Goal: Information Seeking & Learning: Learn about a topic

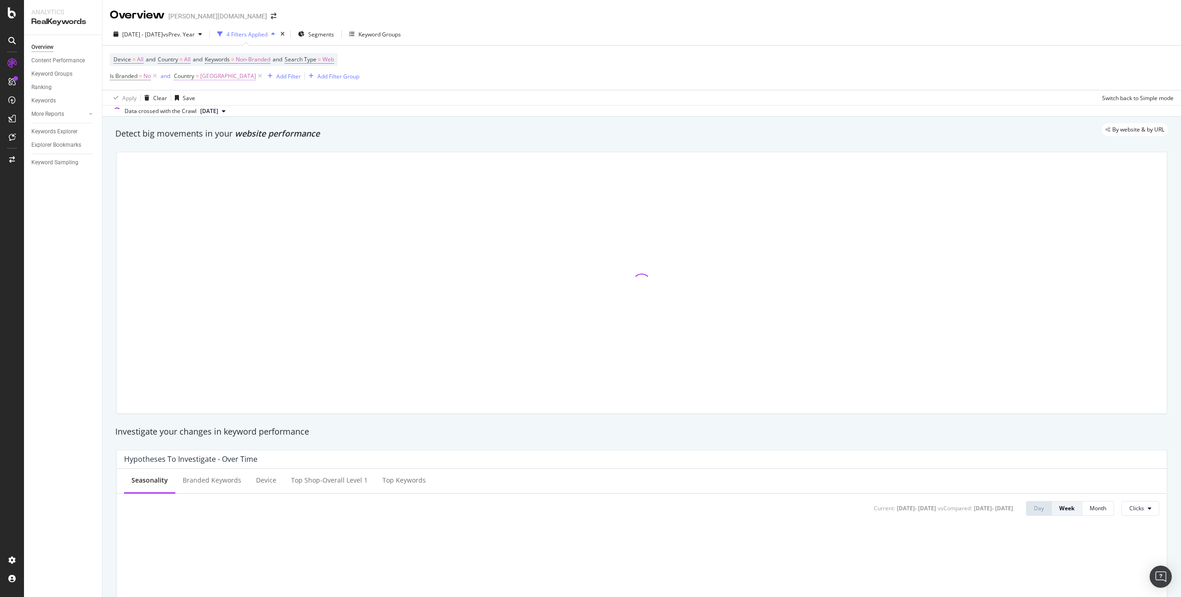
click at [204, 77] on span "[GEOGRAPHIC_DATA]" at bounding box center [228, 76] width 56 height 13
click at [234, 112] on input "deu" at bounding box center [226, 114] width 87 height 15
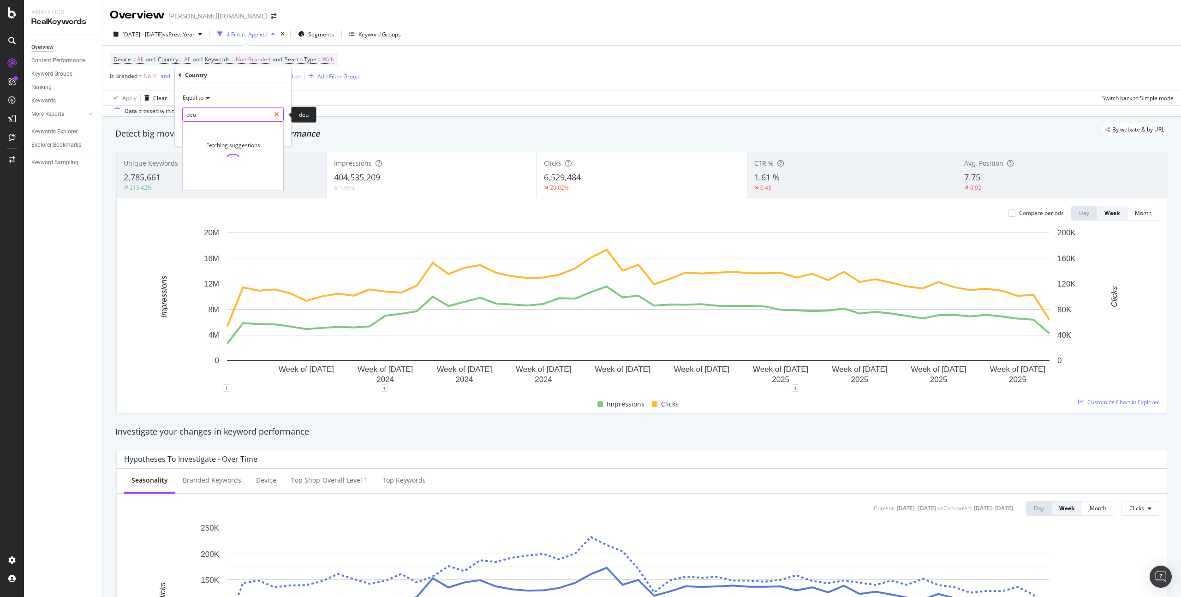
click at [278, 115] on icon at bounding box center [276, 114] width 5 height 6
click at [241, 117] on input "text" at bounding box center [233, 114] width 101 height 15
type input "[GEOGRAPHIC_DATA]"
click at [209, 126] on span "[GEOGRAPHIC_DATA]" at bounding box center [215, 127] width 61 height 8
click at [266, 134] on div "button" at bounding box center [263, 134] width 12 height 6
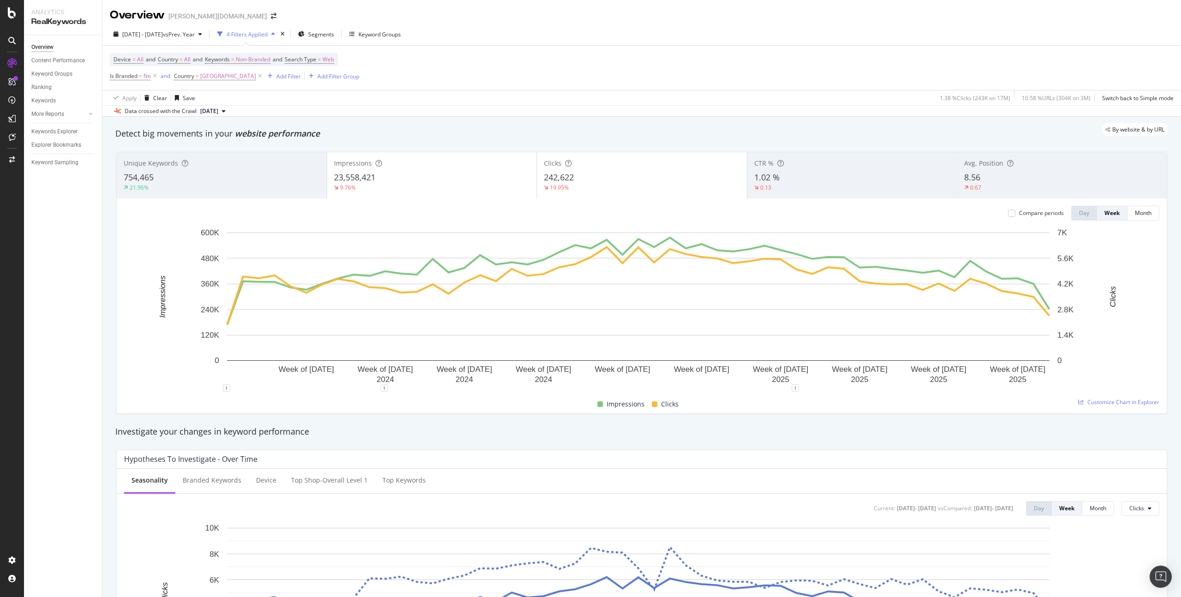
click at [1011, 214] on div "Compare periods" at bounding box center [1036, 213] width 56 height 8
click at [1008, 213] on div at bounding box center [1011, 213] width 7 height 7
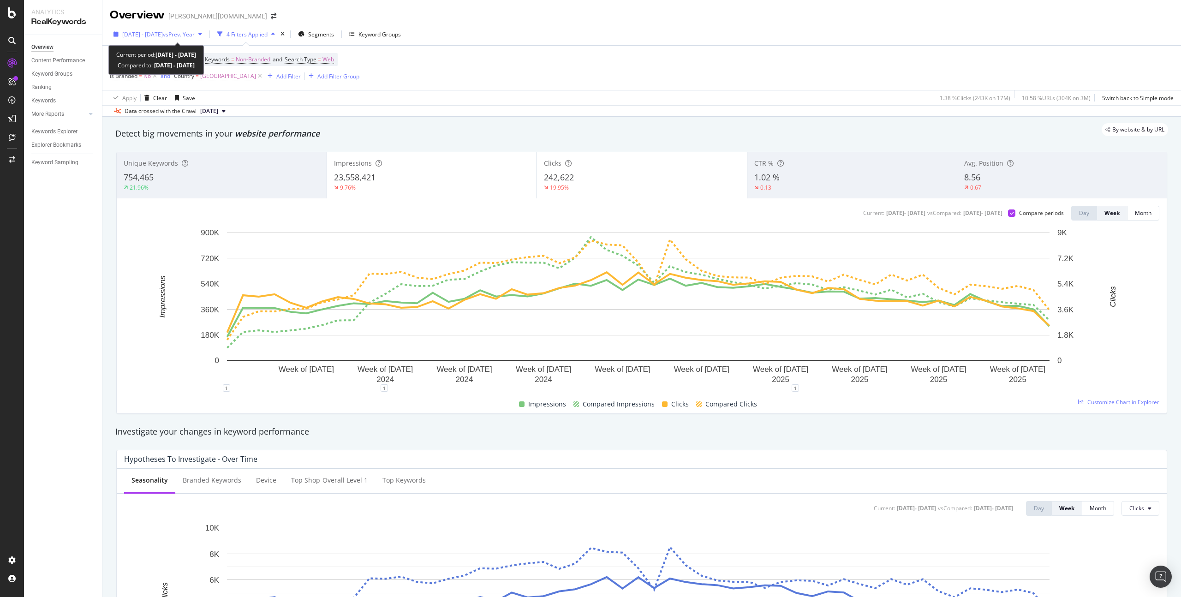
click at [206, 37] on div "[DATE] - [DATE] vs Prev. Year" at bounding box center [158, 34] width 96 height 14
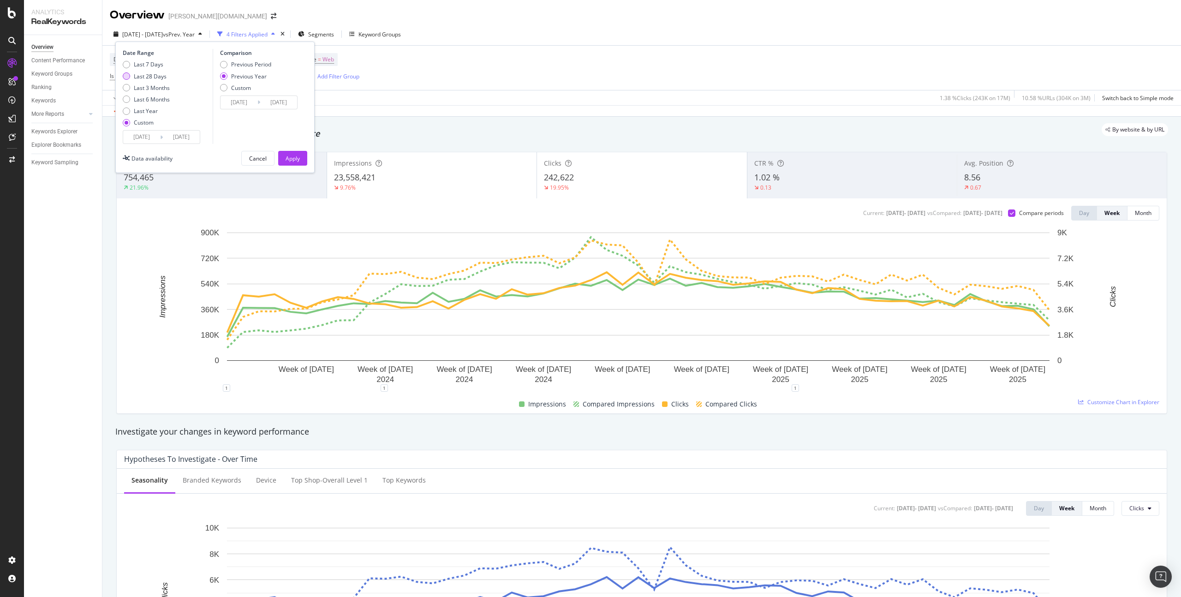
click at [153, 78] on div "Last 28 Days" at bounding box center [150, 76] width 33 height 8
type input "[DATE]"
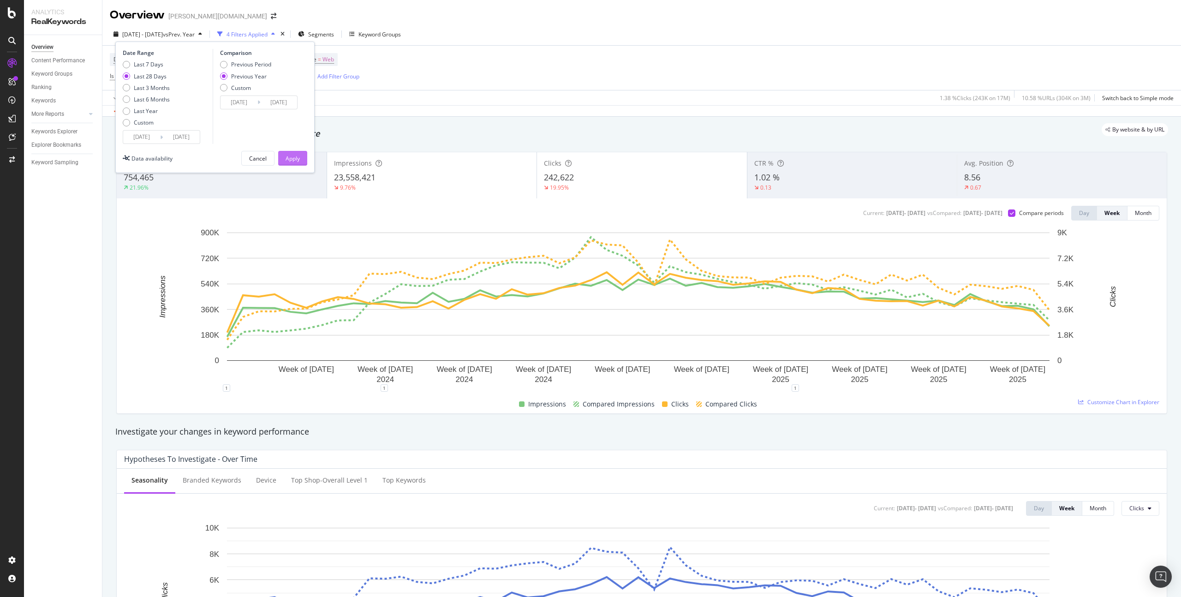
click at [296, 159] on div "Apply" at bounding box center [293, 159] width 14 height 8
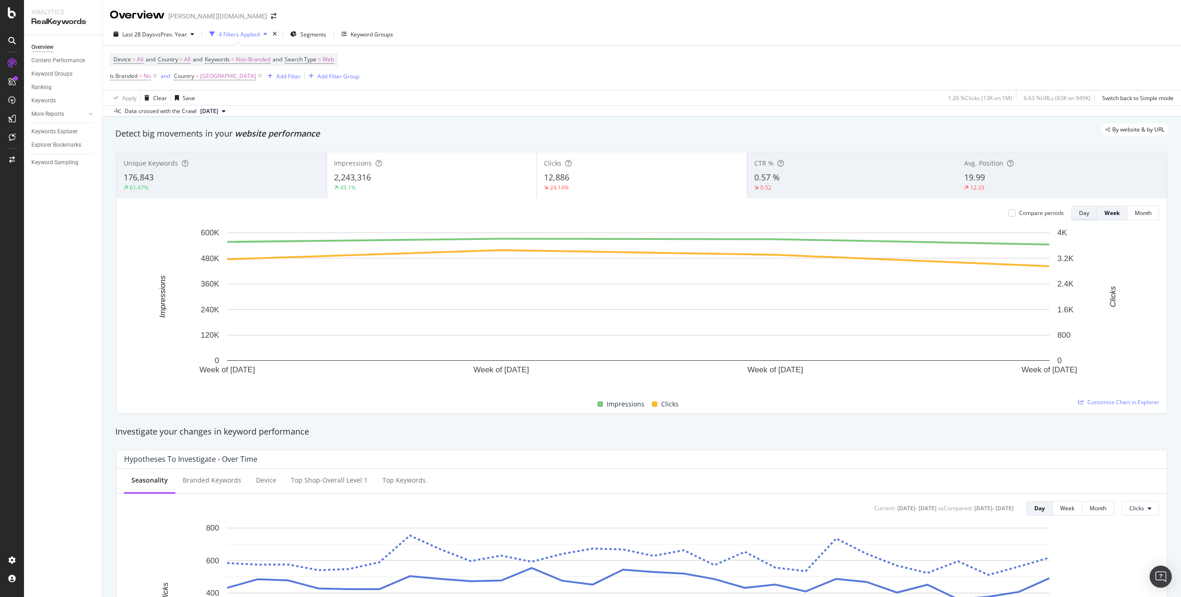
click at [1072, 210] on button "Day" at bounding box center [1085, 213] width 26 height 15
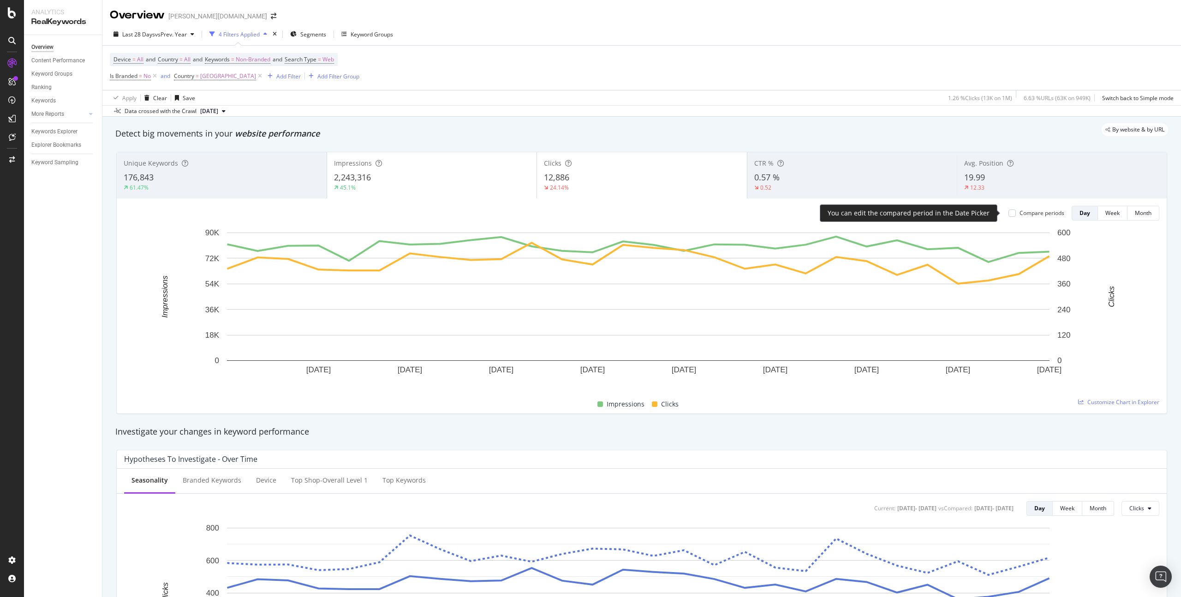
click at [1022, 215] on div "Compare periods" at bounding box center [1042, 213] width 45 height 8
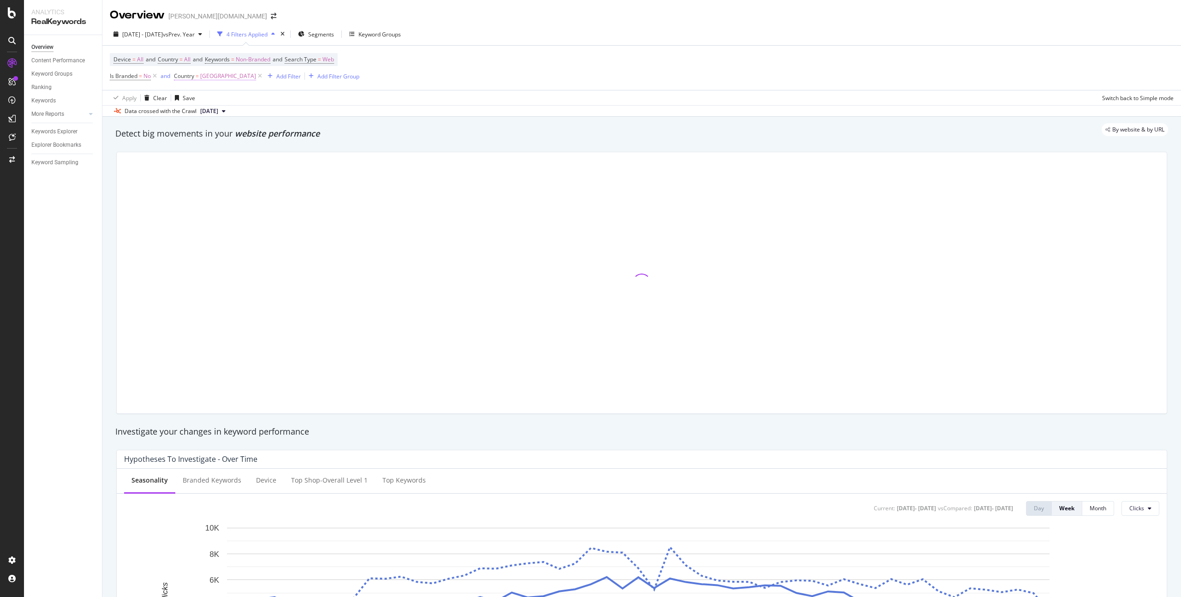
click at [202, 77] on span "[GEOGRAPHIC_DATA]" at bounding box center [228, 76] width 56 height 13
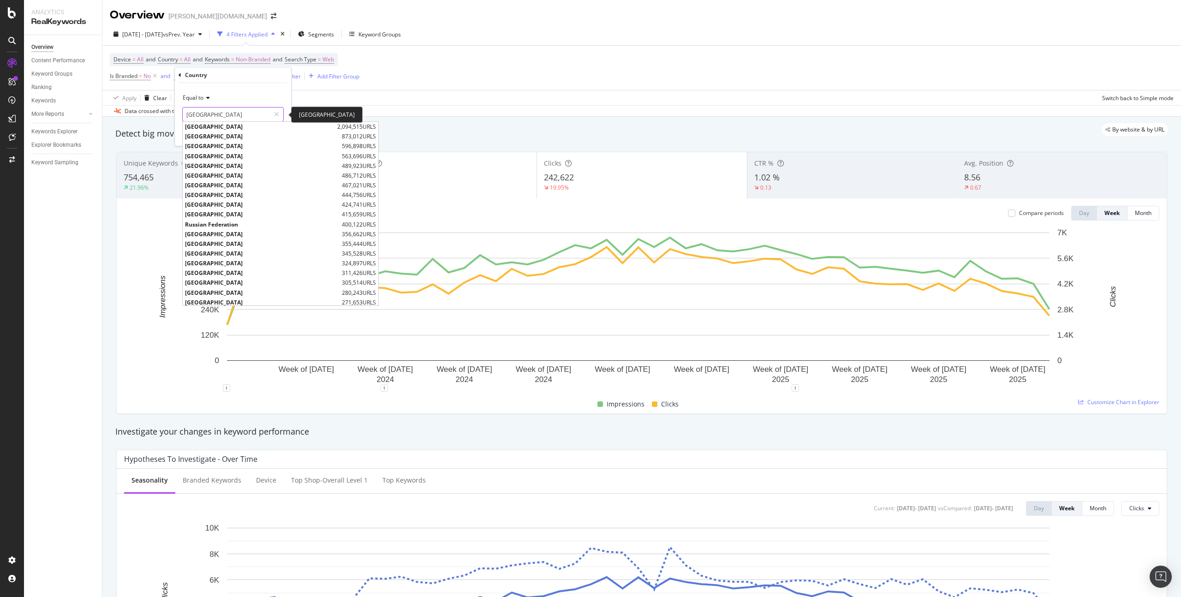
click at [216, 119] on input "[GEOGRAPHIC_DATA]" at bounding box center [226, 114] width 87 height 15
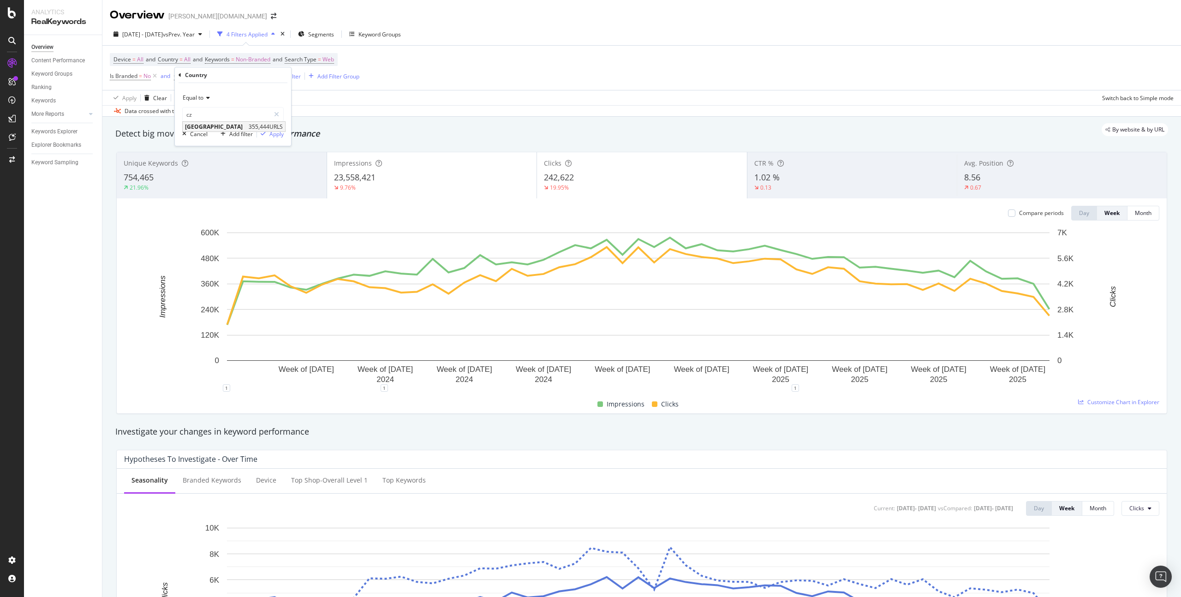
click at [213, 127] on span "[GEOGRAPHIC_DATA]" at bounding box center [215, 127] width 61 height 8
type input "[GEOGRAPHIC_DATA]"
click at [282, 135] on div "Apply" at bounding box center [277, 134] width 14 height 8
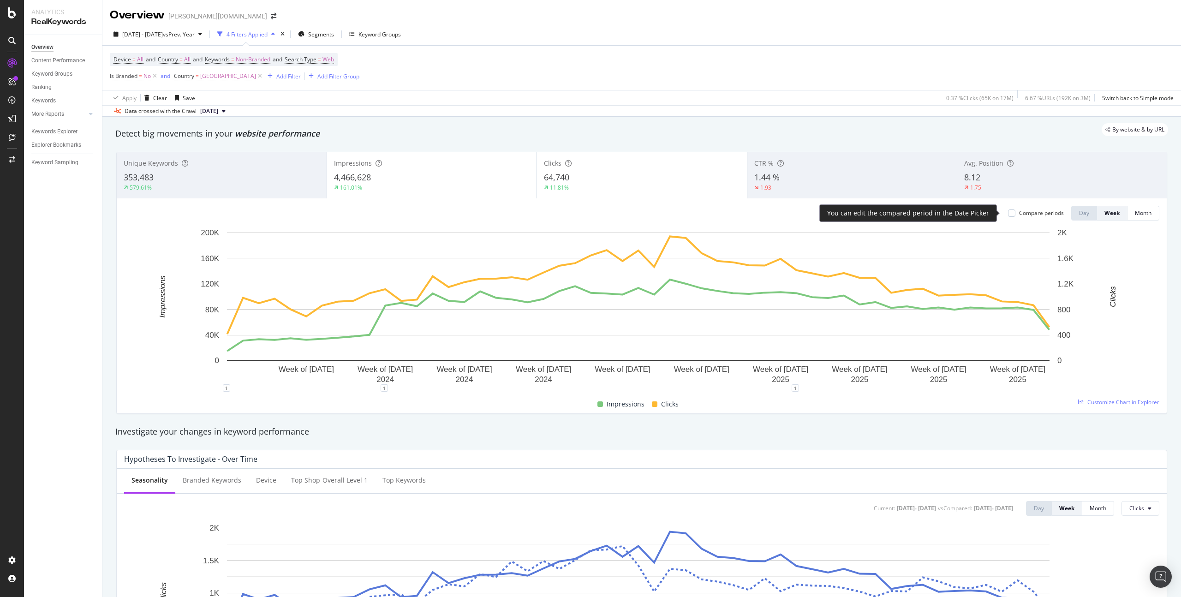
click at [1021, 216] on div "Compare periods" at bounding box center [1041, 213] width 45 height 8
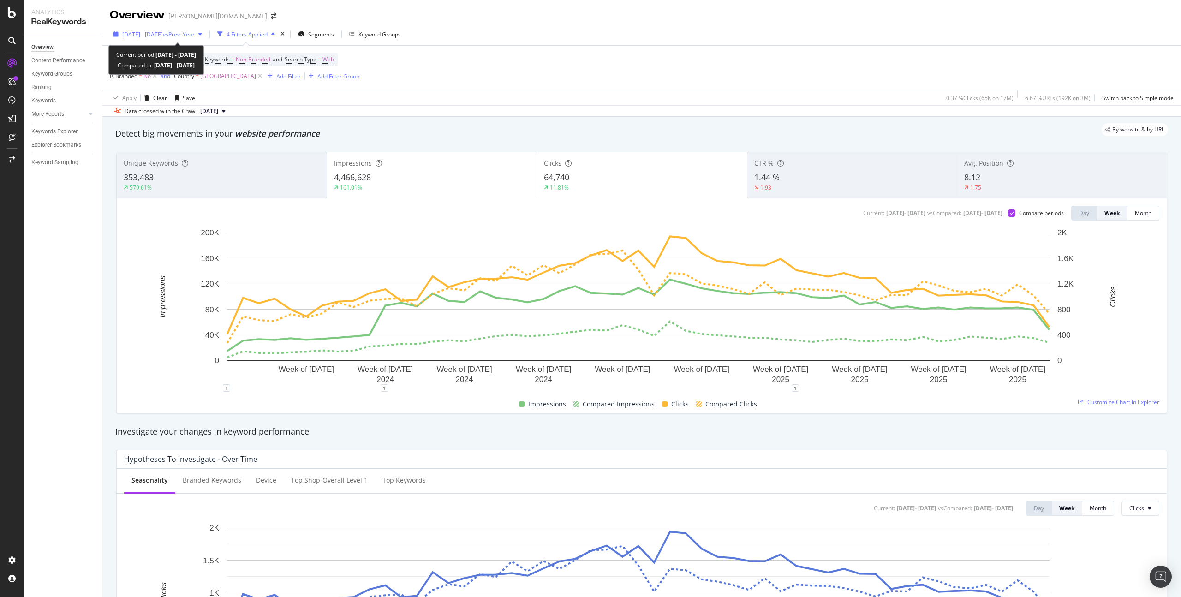
click at [163, 34] on span "[DATE] - [DATE]" at bounding box center [142, 34] width 41 height 8
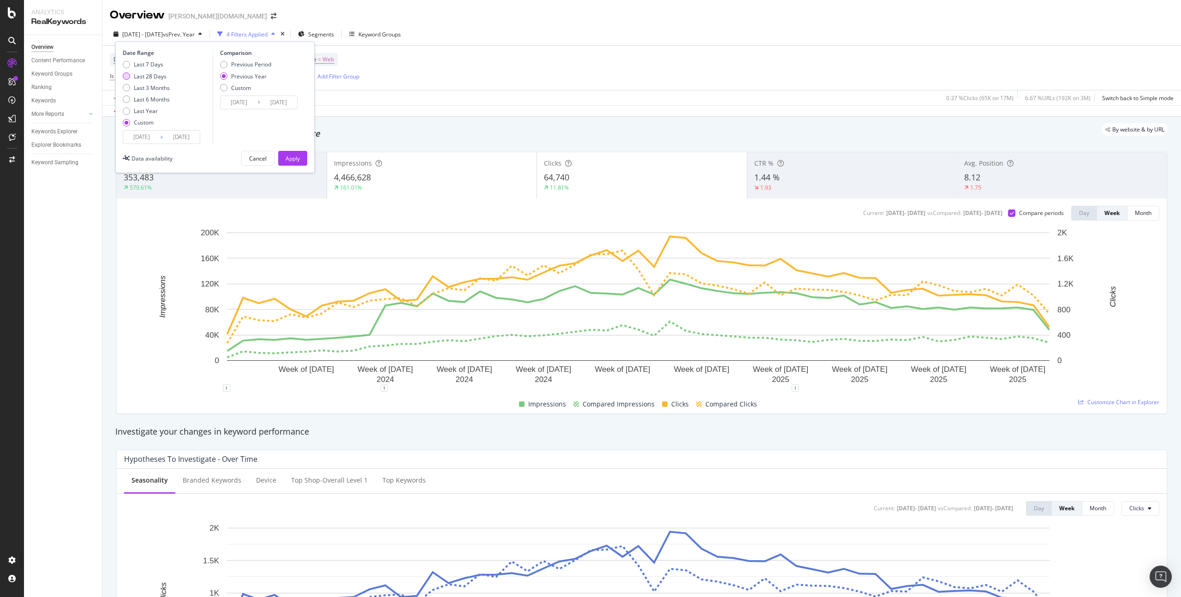
click at [155, 75] on div "Last 28 Days" at bounding box center [150, 76] width 33 height 8
type input "[DATE]"
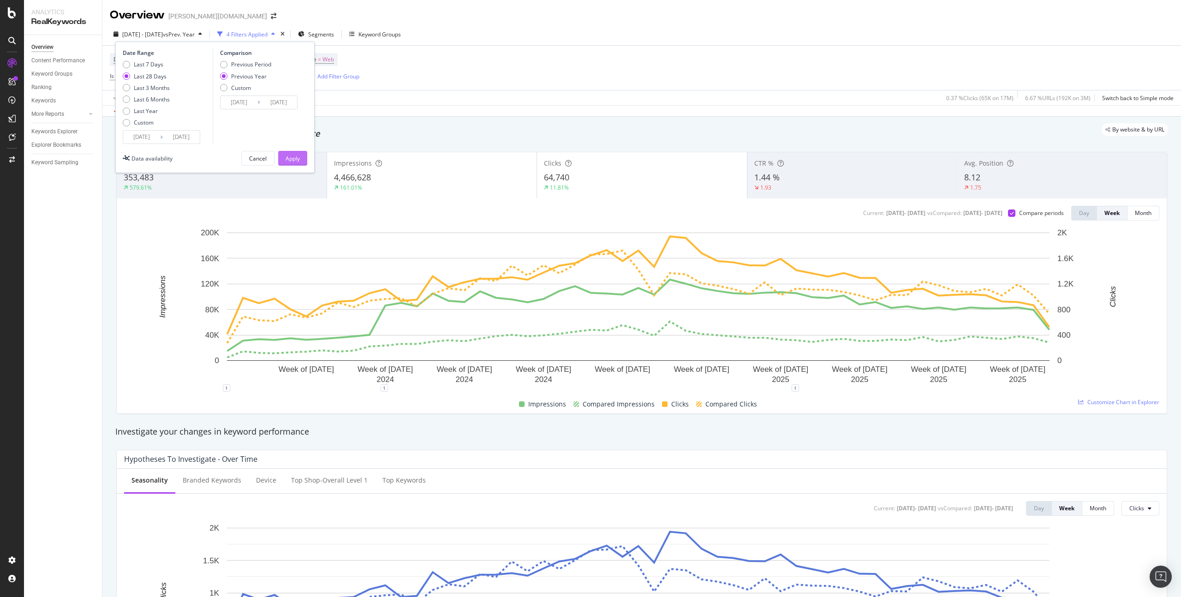
click at [296, 157] on div "Apply" at bounding box center [293, 159] width 14 height 8
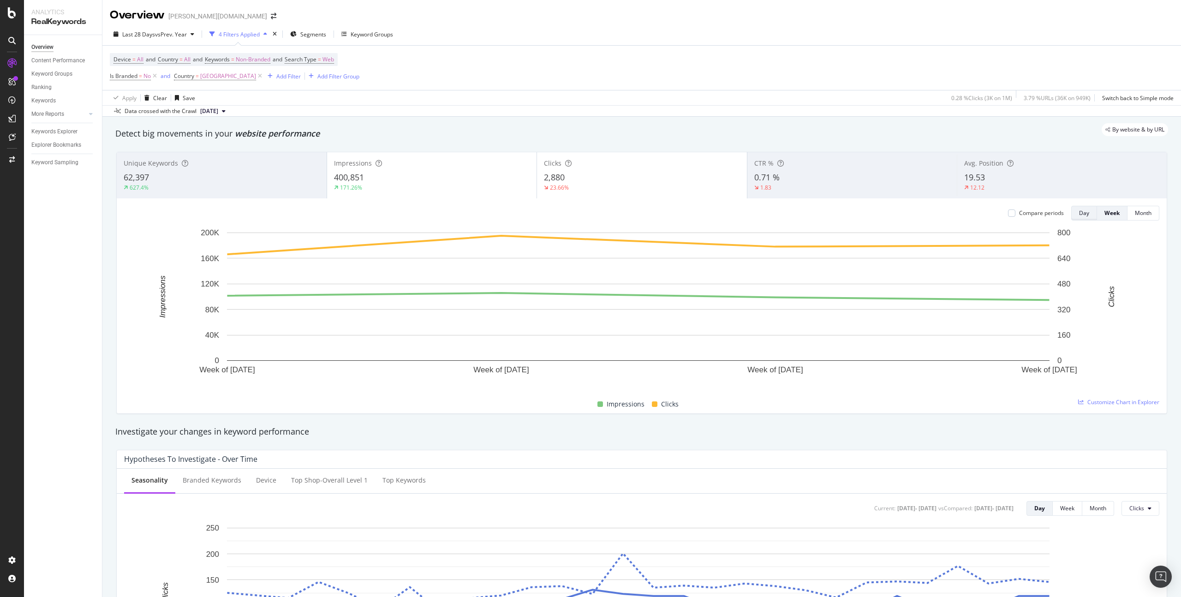
click at [1072, 214] on button "Day" at bounding box center [1085, 213] width 26 height 15
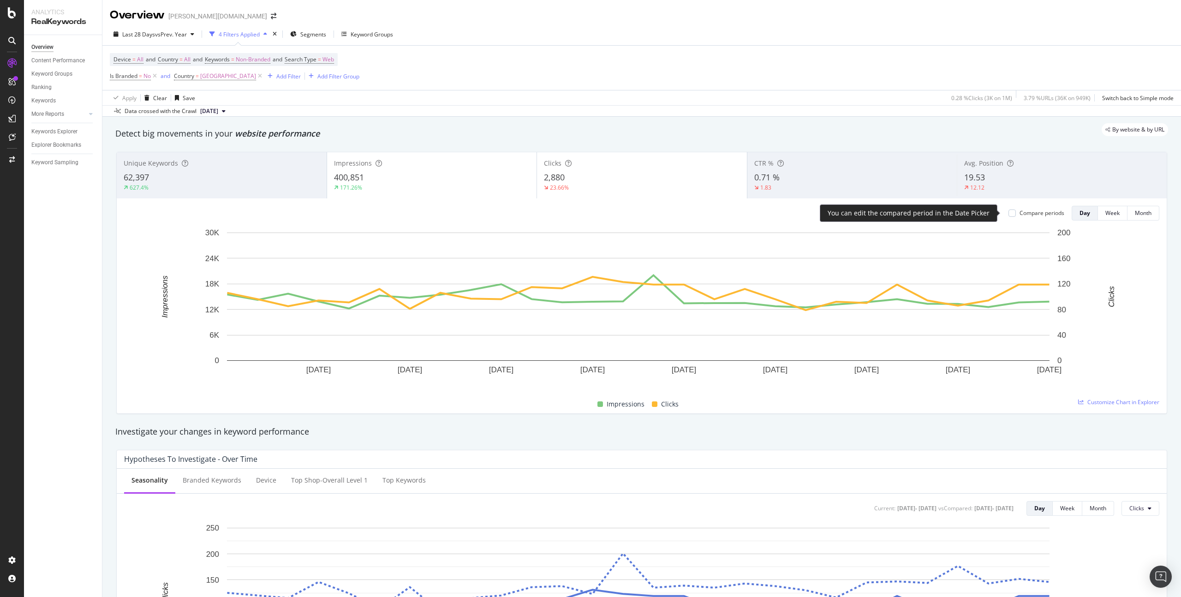
click at [1012, 216] on div "Compare periods" at bounding box center [1037, 213] width 56 height 8
click at [1020, 213] on div "Compare periods" at bounding box center [1042, 213] width 45 height 8
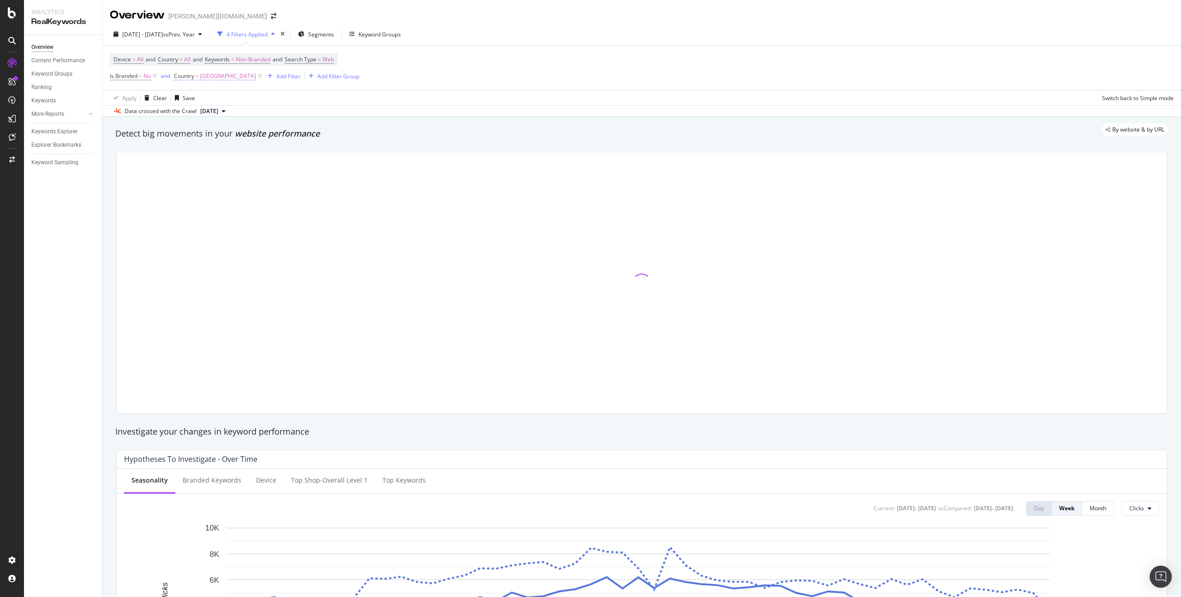
click at [204, 76] on span "[GEOGRAPHIC_DATA]" at bounding box center [228, 76] width 56 height 13
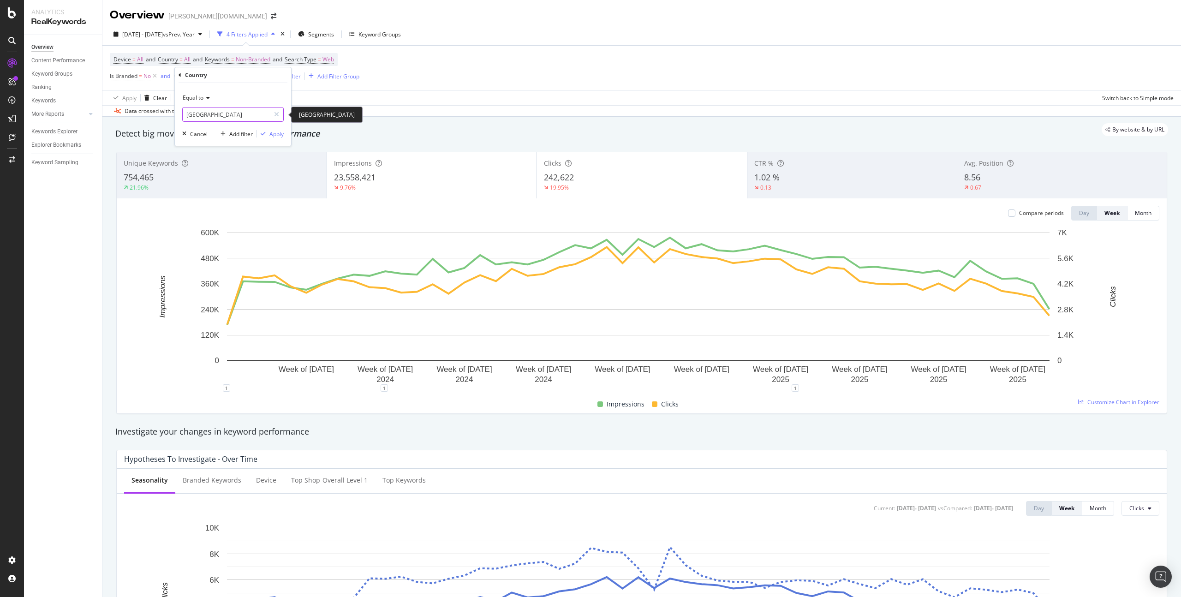
click at [226, 112] on input "[GEOGRAPHIC_DATA]" at bounding box center [226, 114] width 87 height 15
click at [218, 125] on span "[GEOGRAPHIC_DATA]" at bounding box center [215, 127] width 61 height 8
type input "[GEOGRAPHIC_DATA]"
click at [275, 131] on div "Apply" at bounding box center [277, 134] width 14 height 8
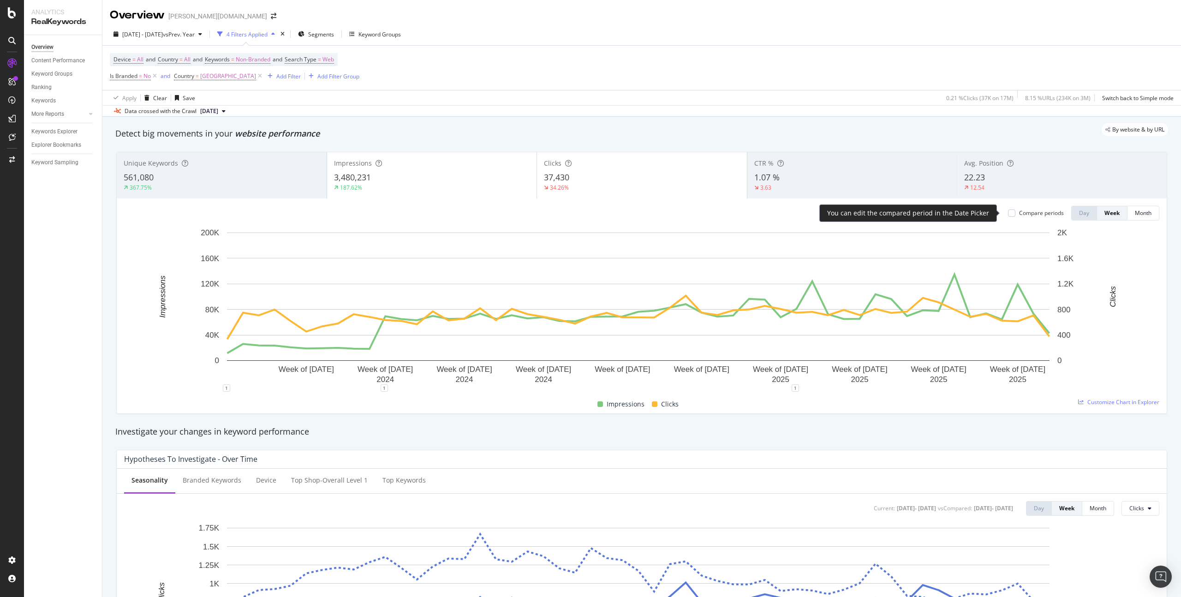
click at [1039, 216] on div "Compare periods" at bounding box center [1041, 213] width 45 height 8
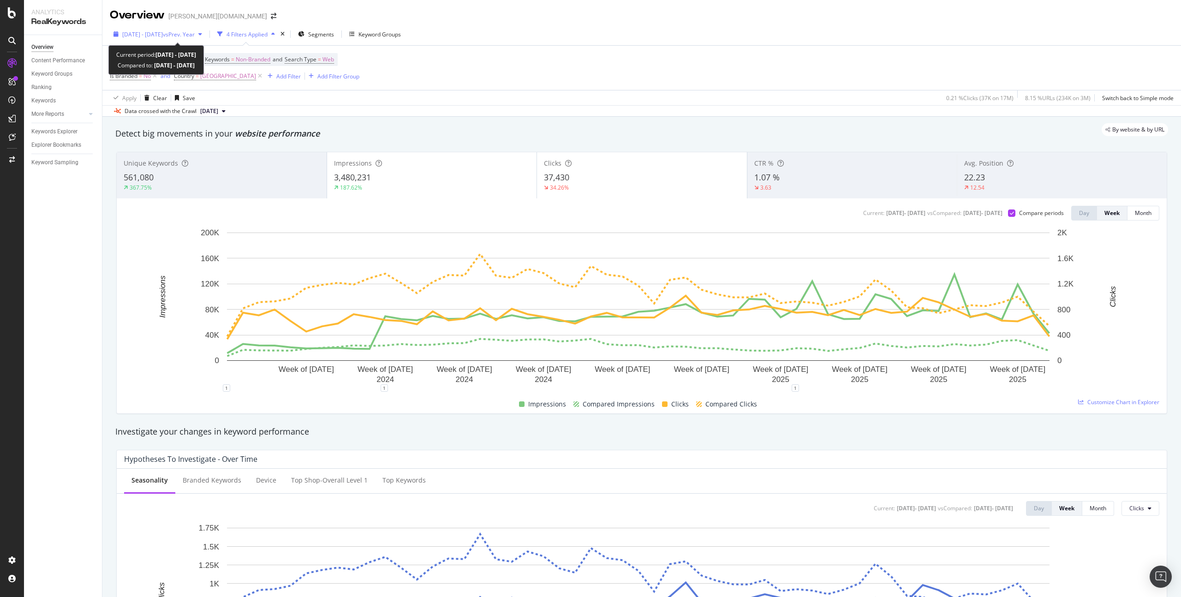
click at [161, 39] on div "[DATE] - [DATE] vs Prev. Year" at bounding box center [158, 34] width 96 height 14
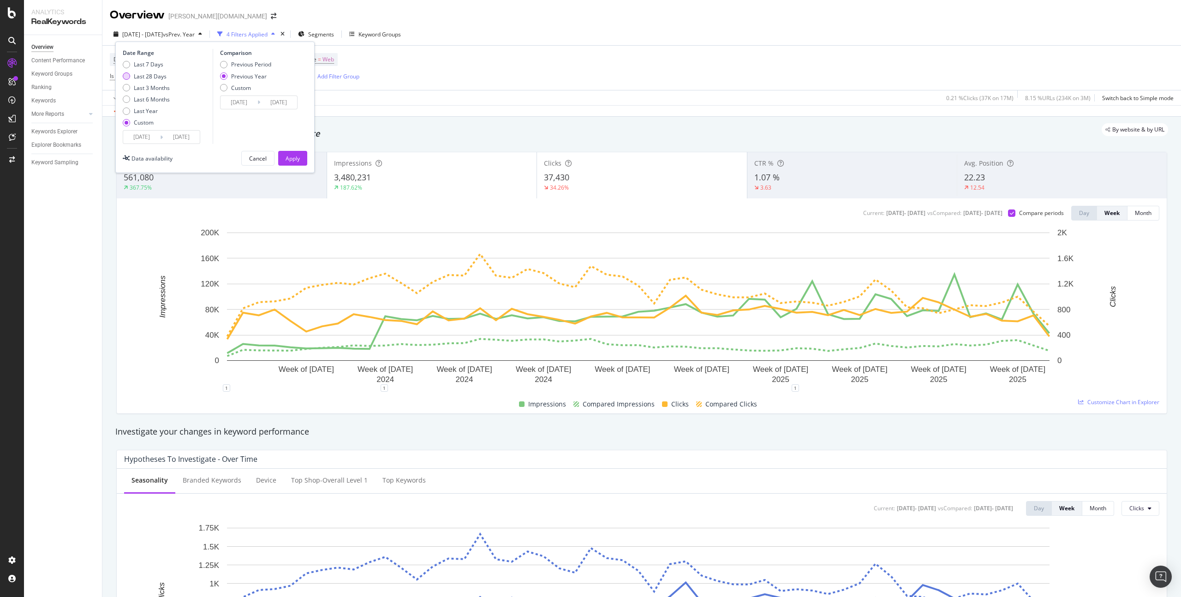
click at [155, 78] on div "Last 28 Days" at bounding box center [150, 76] width 33 height 8
type input "[DATE]"
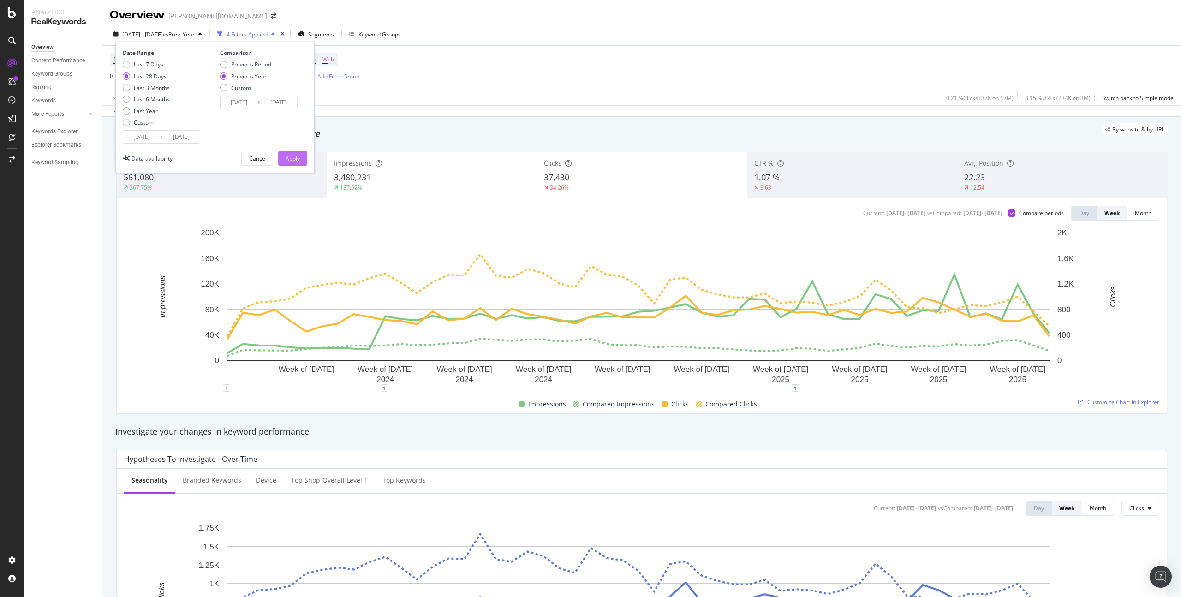
click at [294, 159] on div "Apply" at bounding box center [293, 159] width 14 height 8
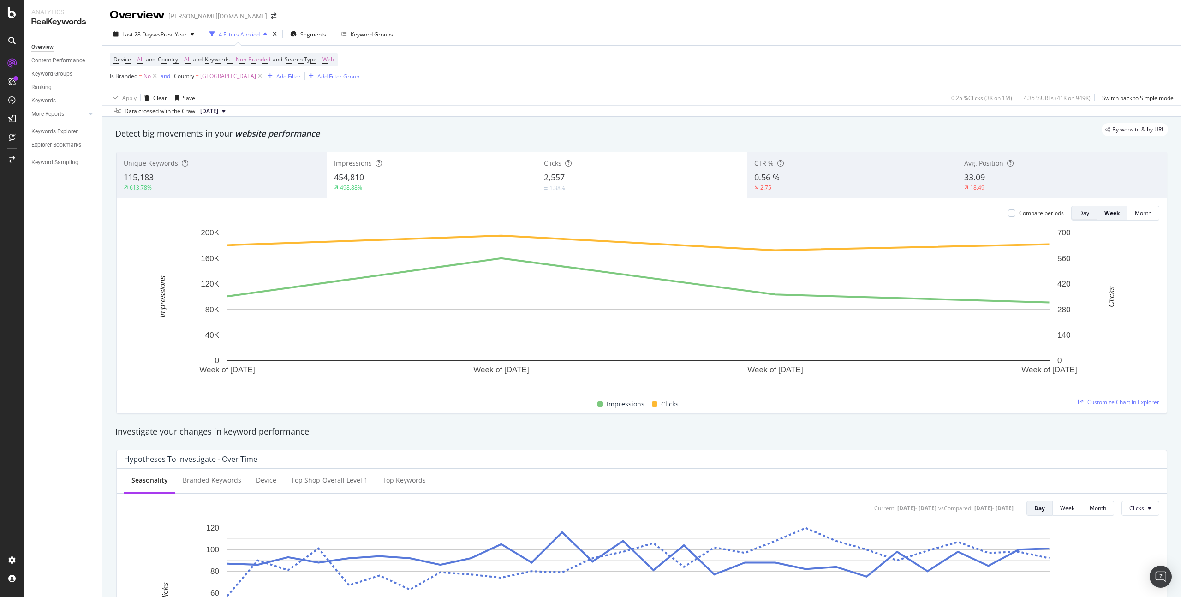
click at [1079, 214] on div "Day" at bounding box center [1084, 213] width 10 height 8
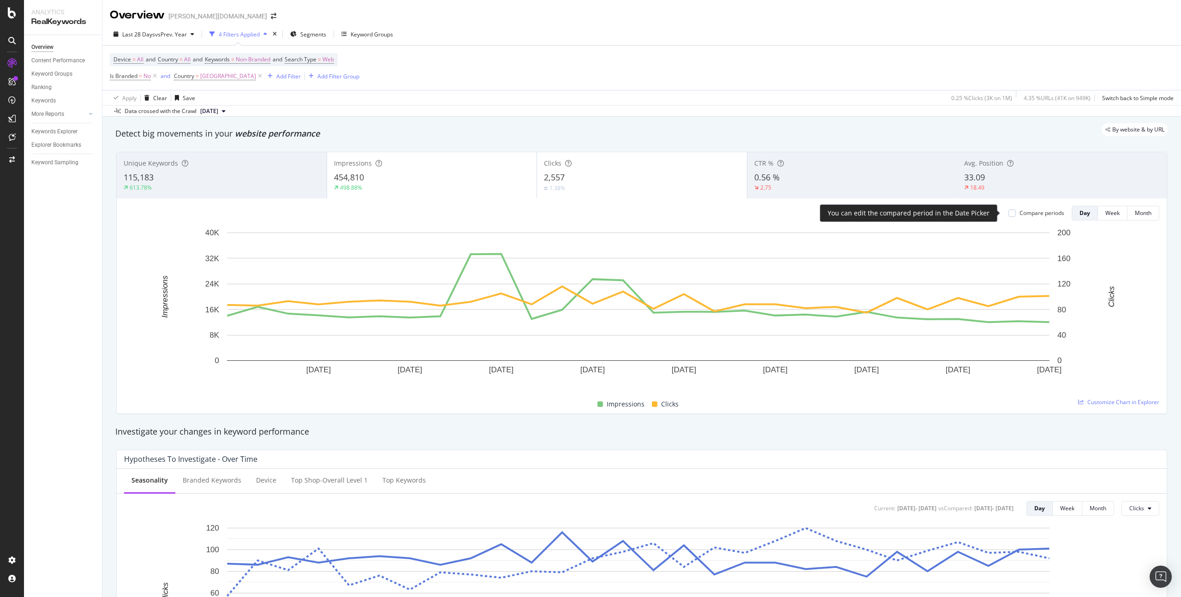
click at [1029, 210] on div "Compare periods" at bounding box center [1042, 213] width 45 height 8
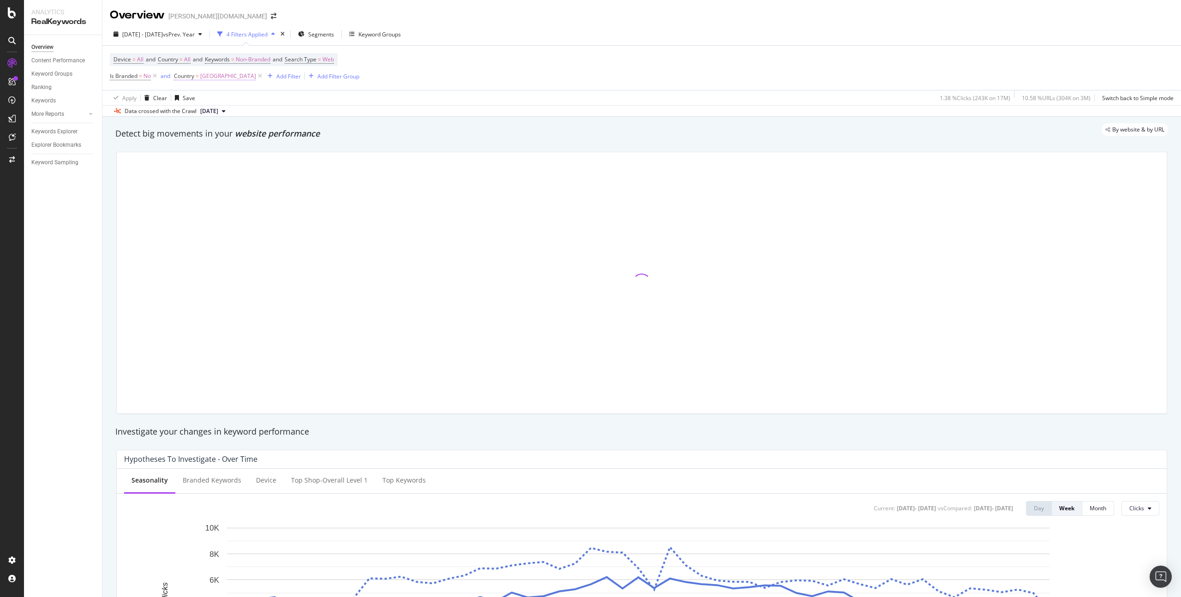
click at [198, 78] on span "=" at bounding box center [197, 76] width 3 height 8
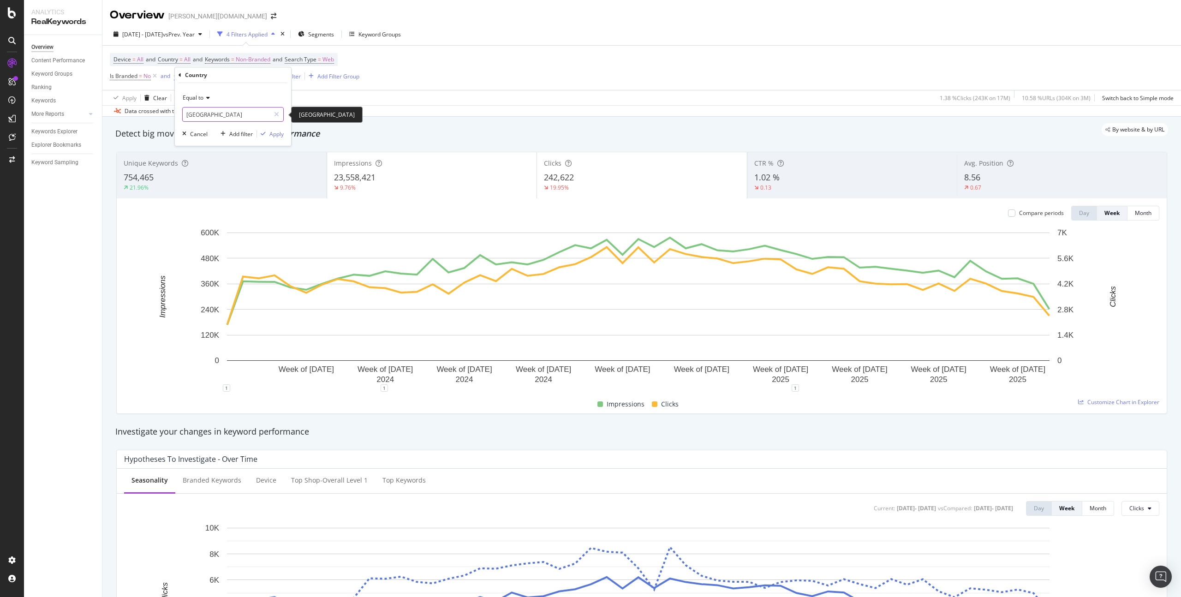
click at [241, 118] on input "[GEOGRAPHIC_DATA]" at bounding box center [226, 114] width 87 height 15
click at [225, 123] on span "[GEOGRAPHIC_DATA]" at bounding box center [215, 127] width 61 height 8
type input "[GEOGRAPHIC_DATA]"
click at [206, 99] on icon at bounding box center [207, 98] width 6 height 6
click at [230, 97] on div "Equal to" at bounding box center [233, 97] width 102 height 15
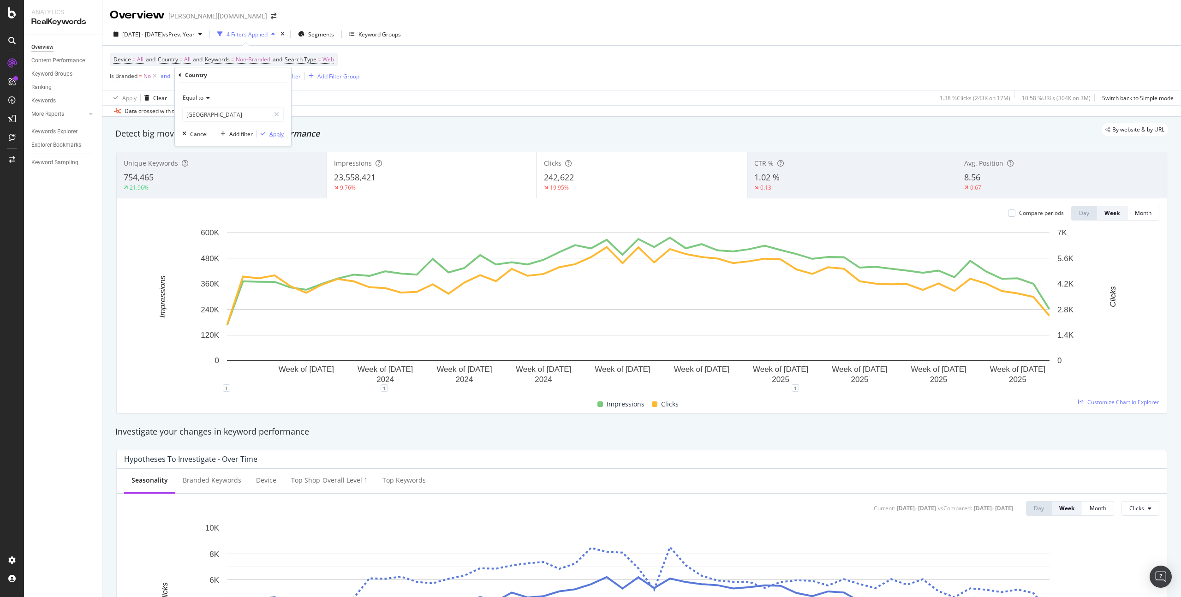
click at [275, 137] on div "Apply" at bounding box center [277, 134] width 14 height 8
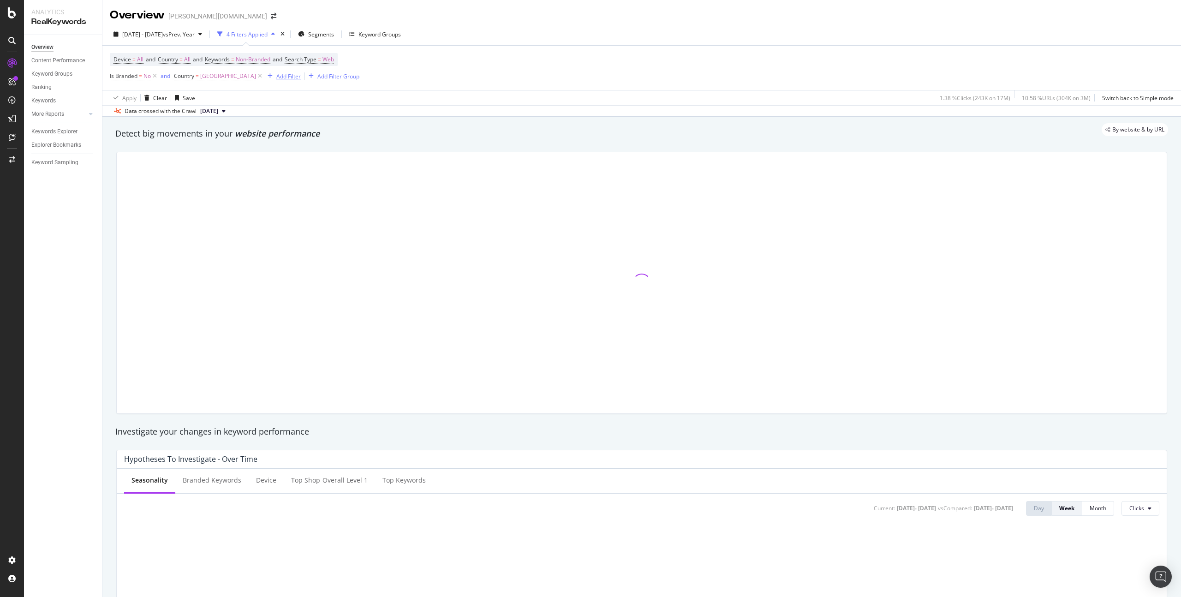
click at [276, 78] on div "Add Filter" at bounding box center [288, 76] width 24 height 8
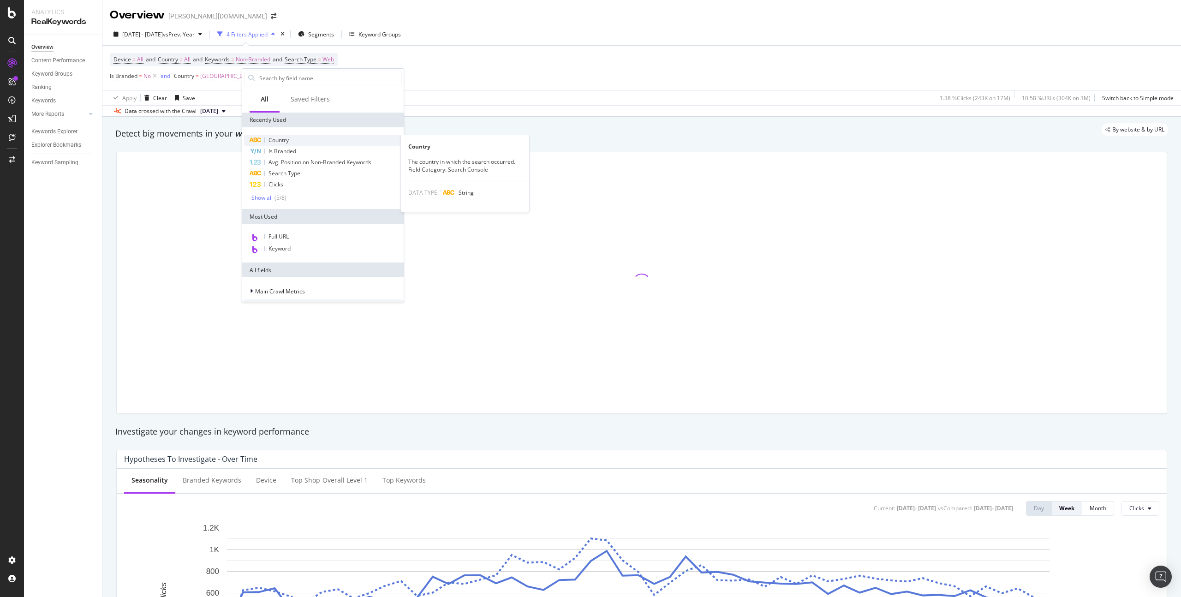
click at [314, 138] on div "Country" at bounding box center [323, 140] width 158 height 11
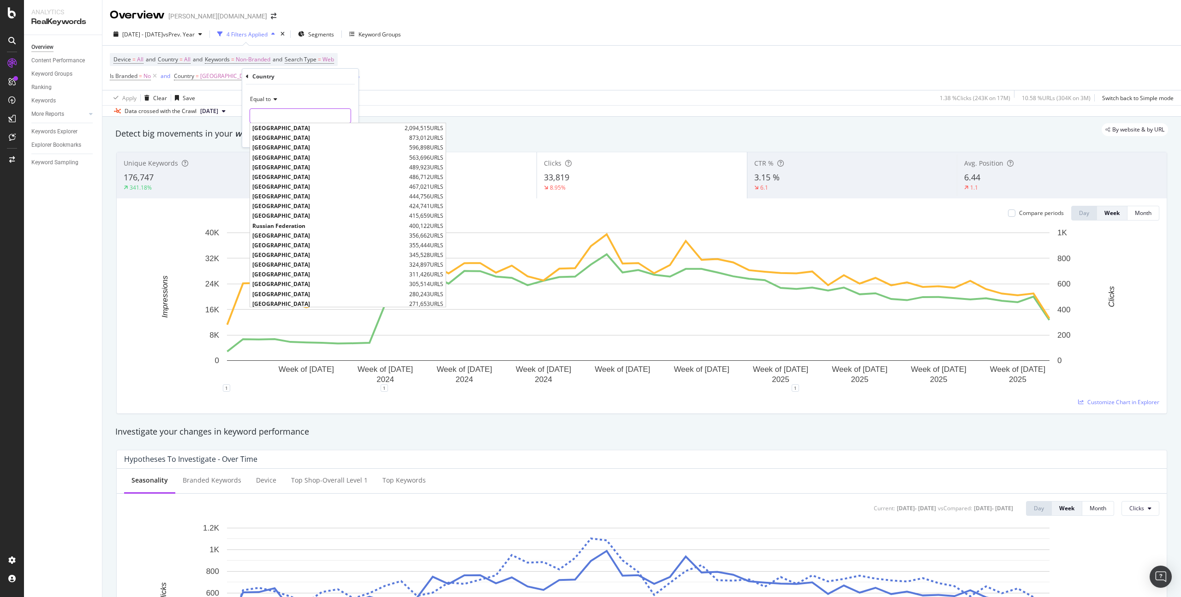
click at [302, 112] on input "text" at bounding box center [300, 115] width 101 height 15
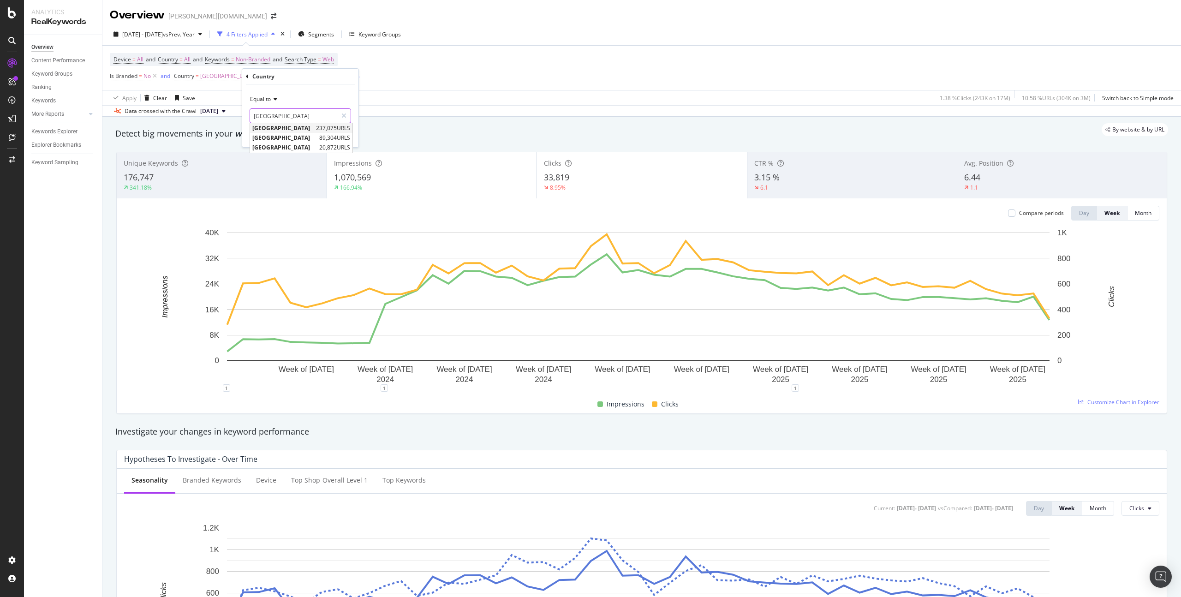
type input "[GEOGRAPHIC_DATA]"
click at [282, 125] on span "[GEOGRAPHIC_DATA]" at bounding box center [282, 128] width 61 height 8
click at [338, 134] on div "Apply" at bounding box center [344, 136] width 14 height 8
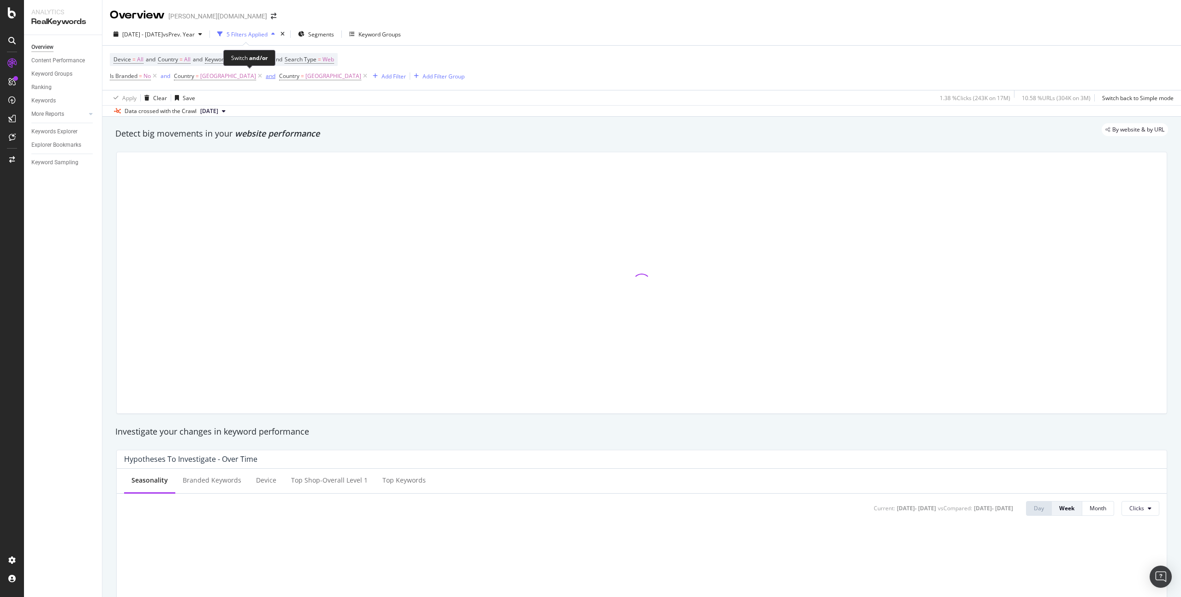
click at [266, 78] on div "and" at bounding box center [271, 76] width 10 height 8
click at [262, 78] on div "or" at bounding box center [265, 76] width 6 height 8
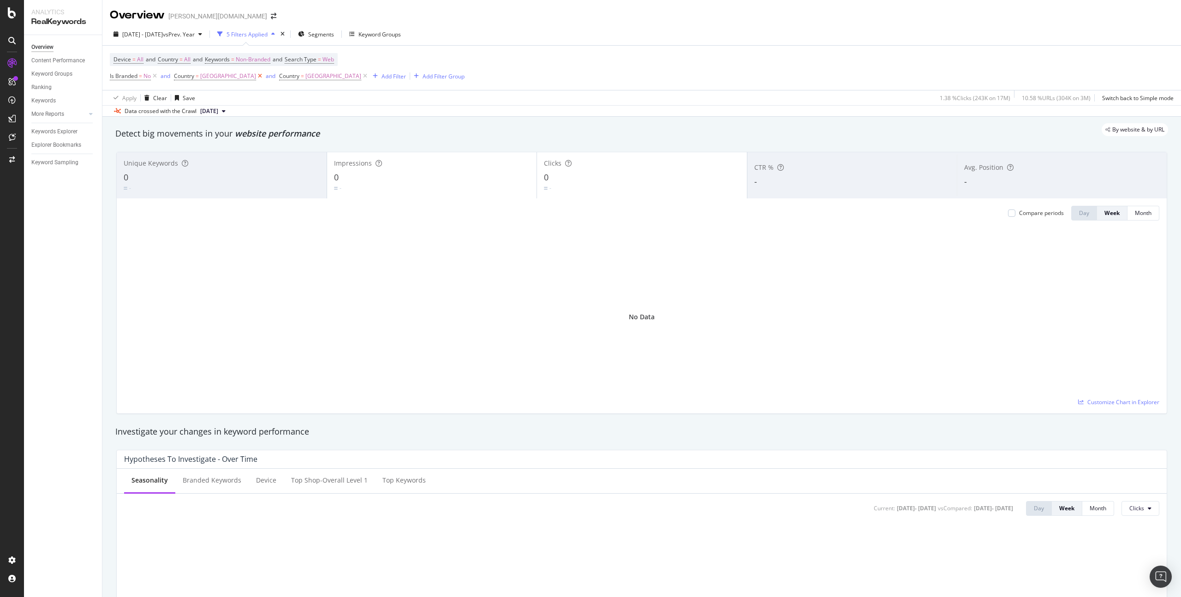
click at [256, 77] on icon at bounding box center [260, 76] width 8 height 9
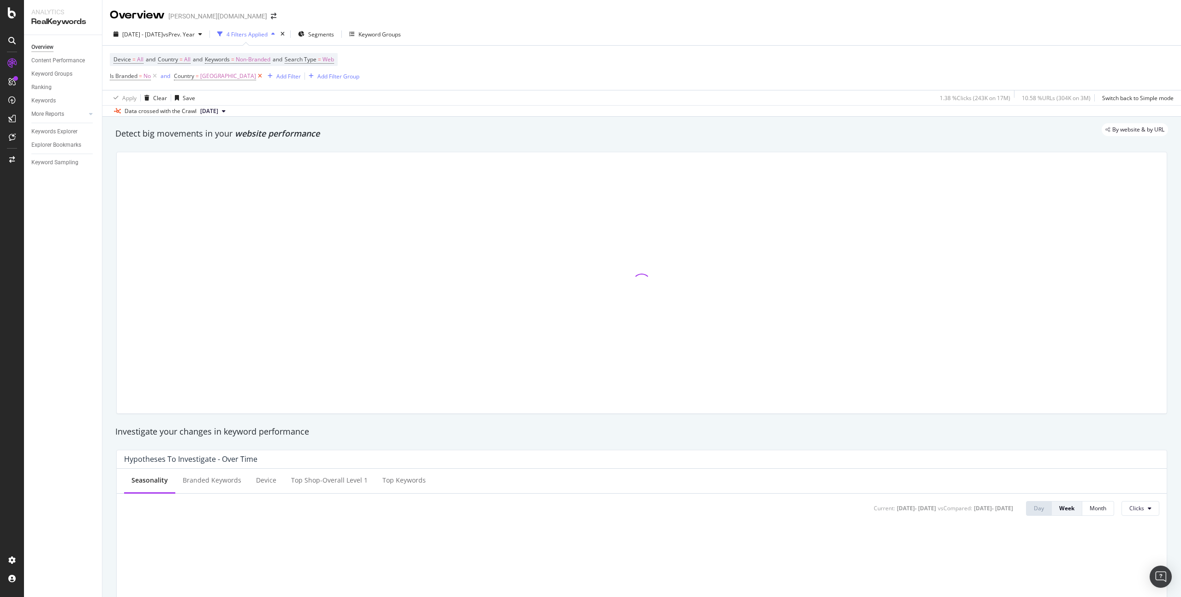
click at [256, 77] on icon at bounding box center [260, 76] width 8 height 9
click at [214, 78] on div "Add Filter Group" at bounding box center [233, 76] width 42 height 8
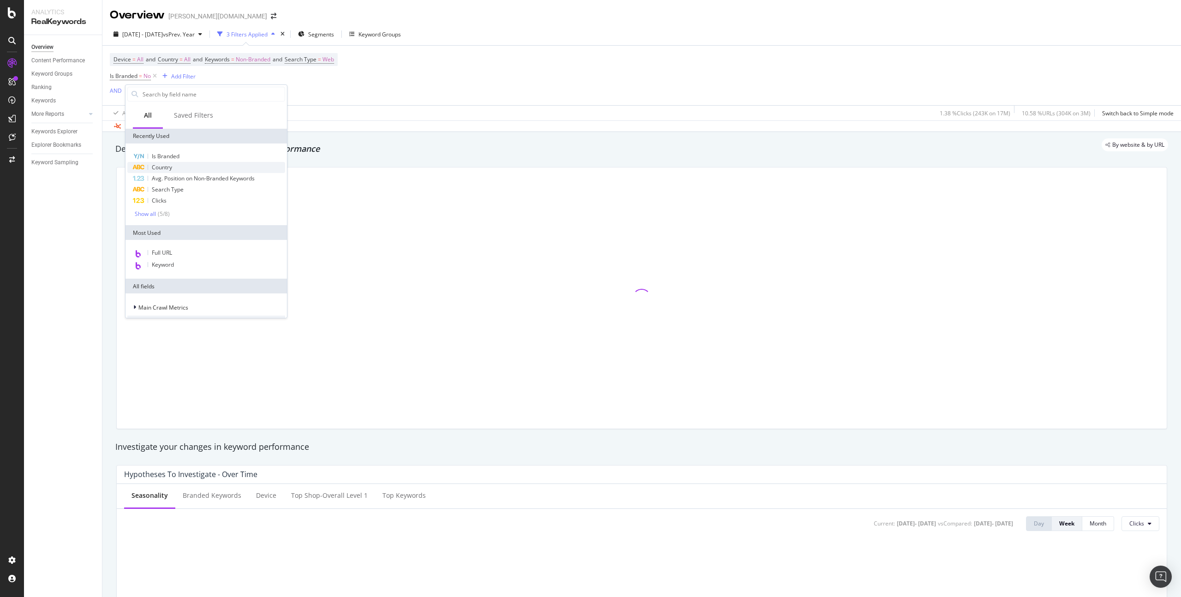
click at [199, 165] on div "Country" at bounding box center [206, 167] width 158 height 11
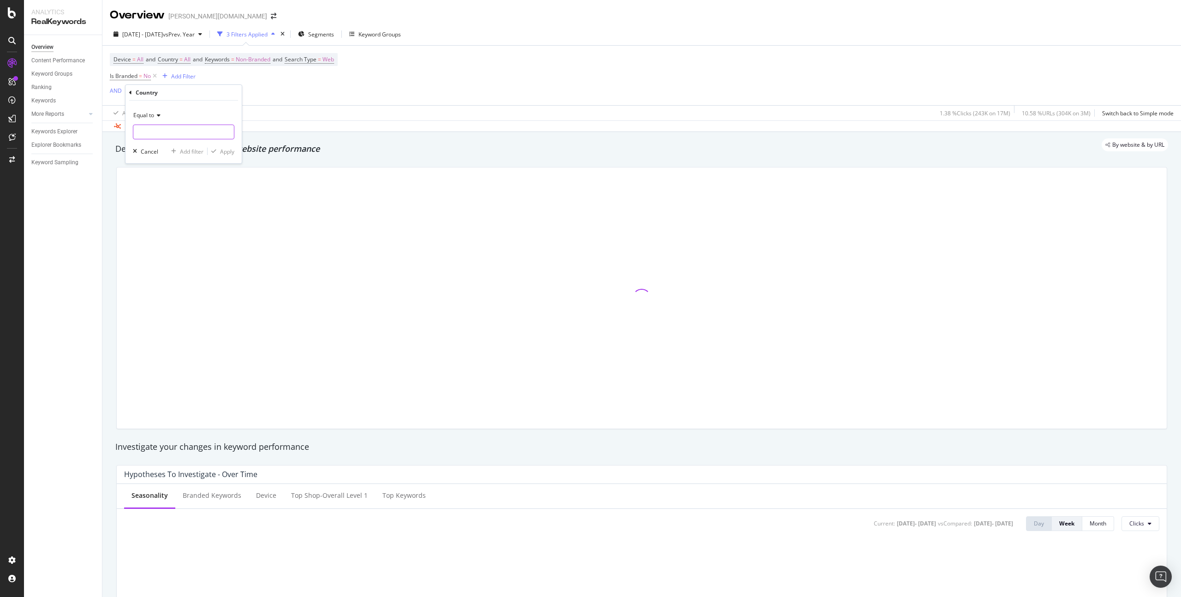
click at [183, 127] on input "text" at bounding box center [183, 132] width 101 height 15
type input "[GEOGRAPHIC_DATA]"
click at [167, 143] on span "[GEOGRAPHIC_DATA]" at bounding box center [166, 144] width 61 height 8
click at [218, 150] on div "button" at bounding box center [214, 152] width 12 height 6
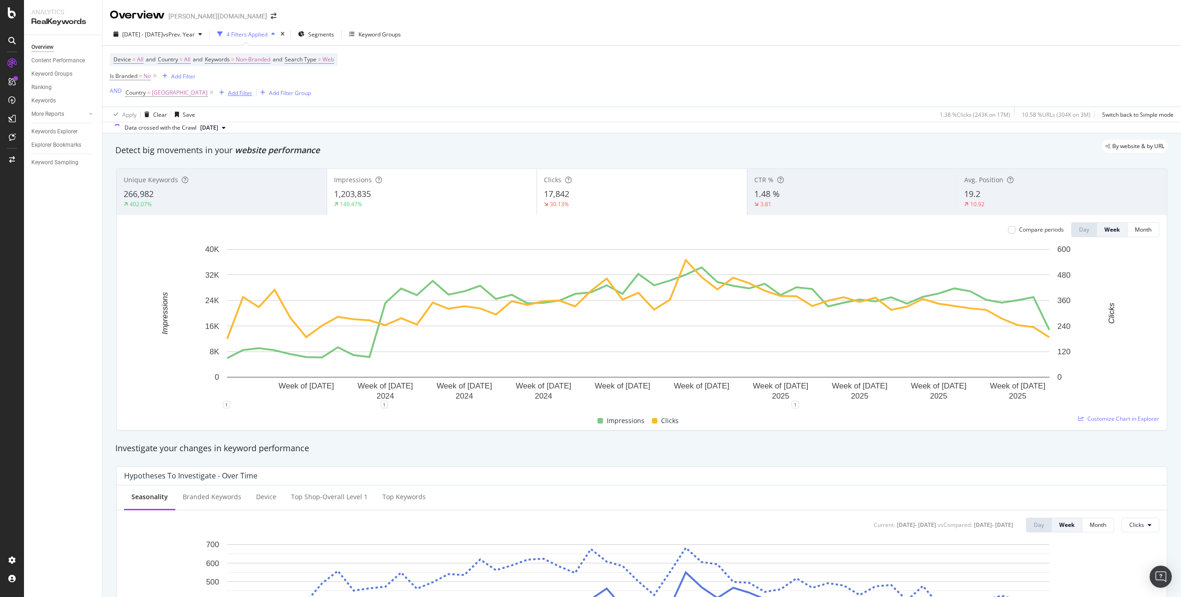
click at [228, 93] on div "Add Filter" at bounding box center [240, 93] width 24 height 8
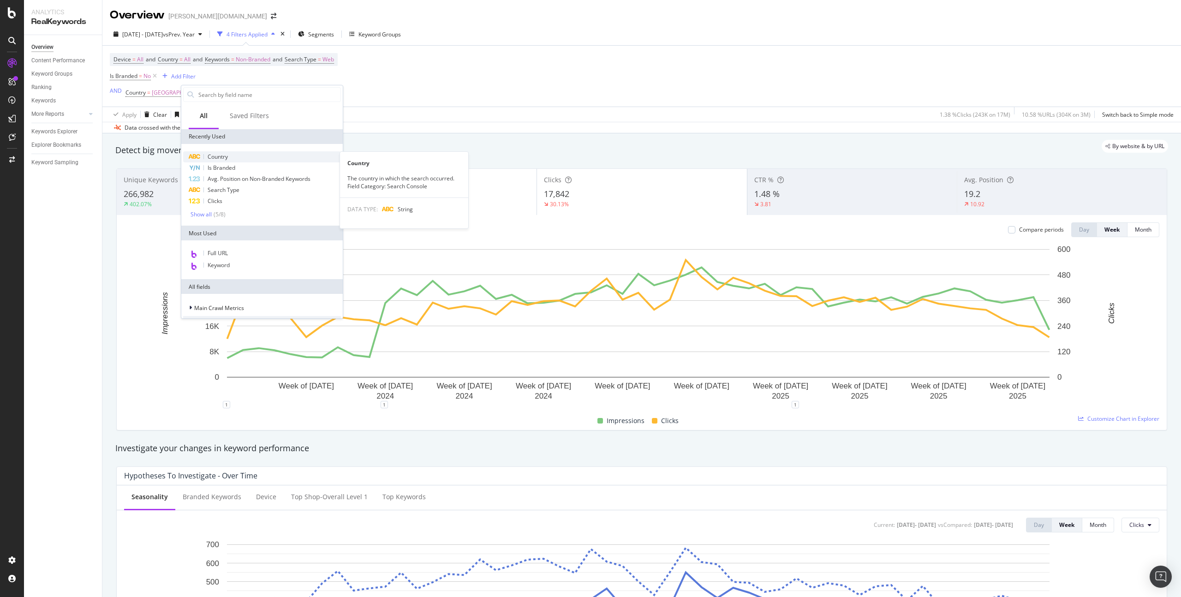
click at [225, 153] on span "Country" at bounding box center [218, 157] width 20 height 8
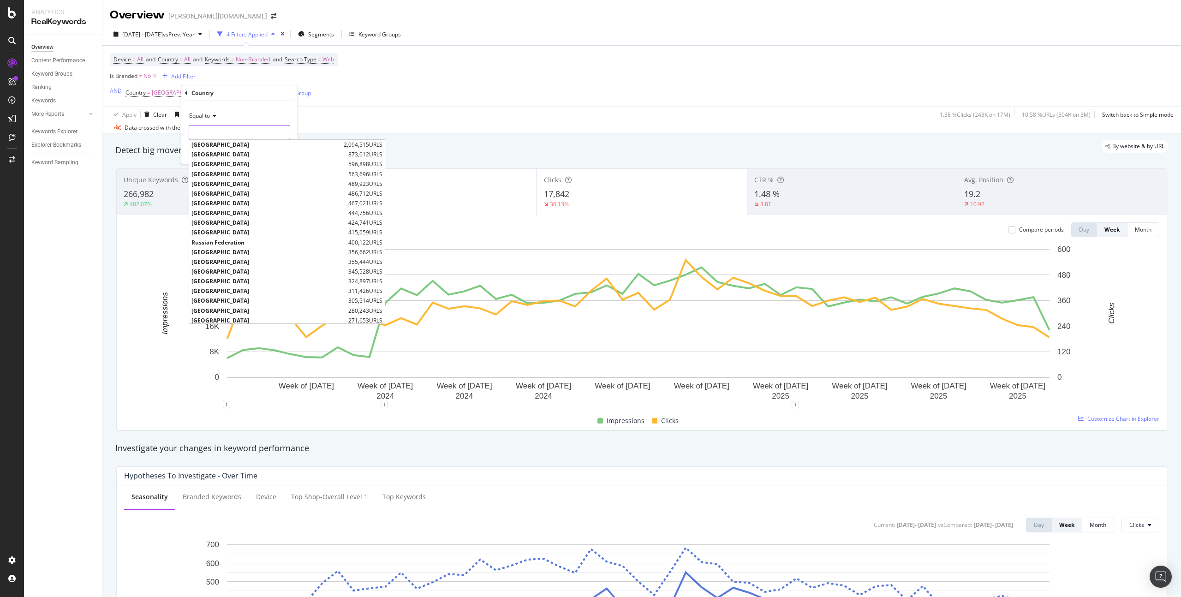
click at [226, 129] on input "text" at bounding box center [239, 132] width 101 height 15
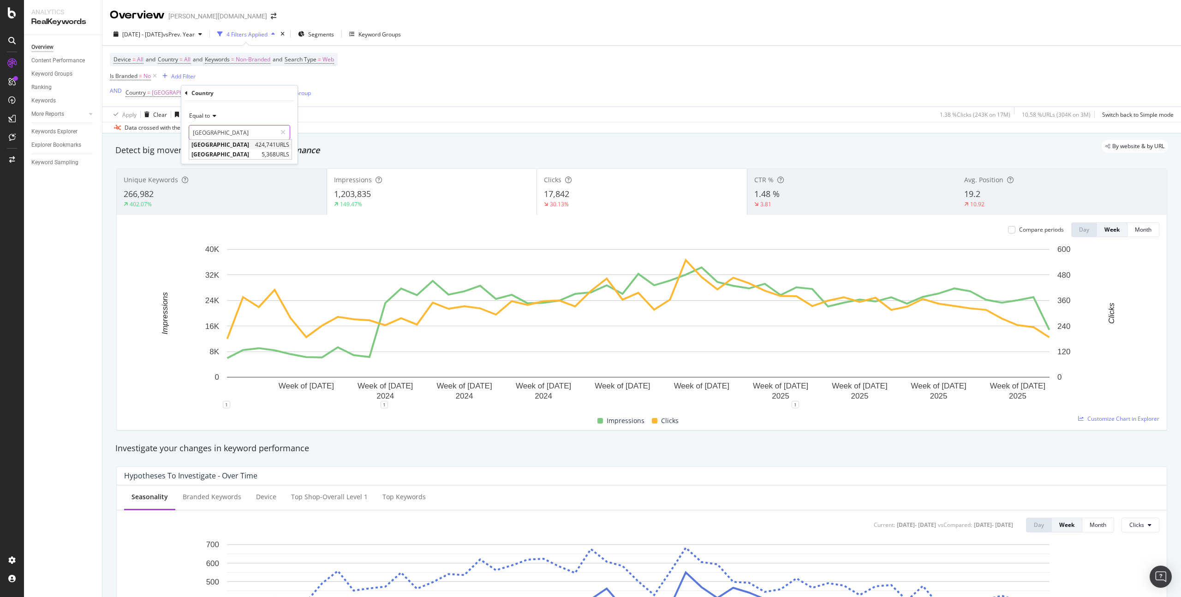
type input "[GEOGRAPHIC_DATA]"
click at [231, 144] on span "[GEOGRAPHIC_DATA]" at bounding box center [222, 145] width 61 height 8
click at [279, 154] on div "Apply" at bounding box center [283, 152] width 14 height 8
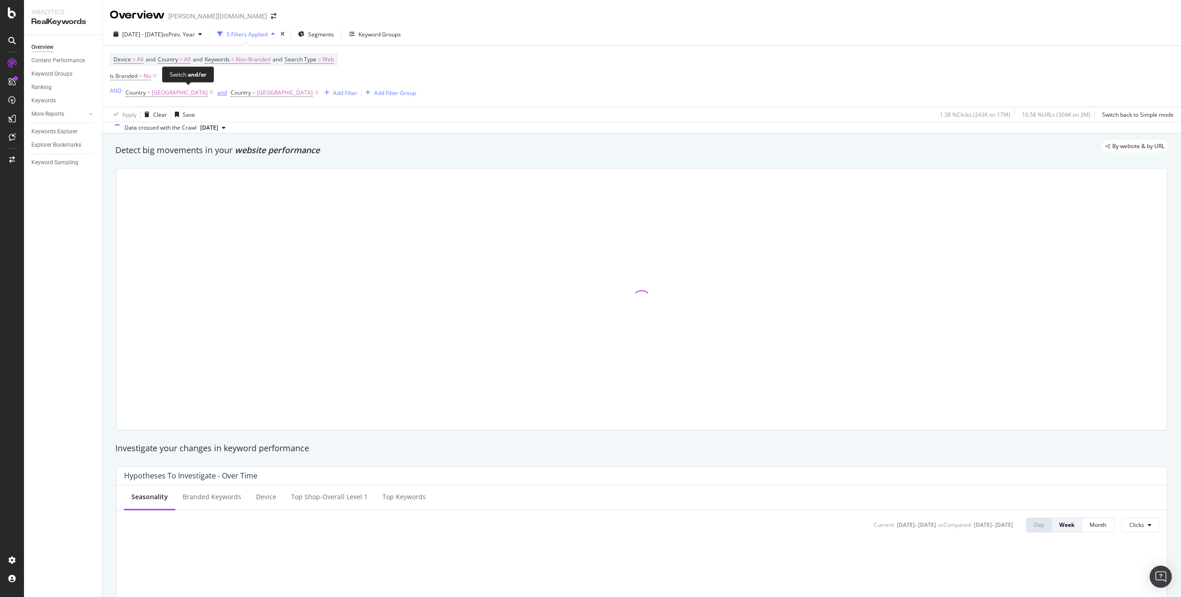
click at [217, 95] on div "and" at bounding box center [222, 93] width 10 height 8
click at [329, 94] on div "Add Filter" at bounding box center [341, 93] width 24 height 8
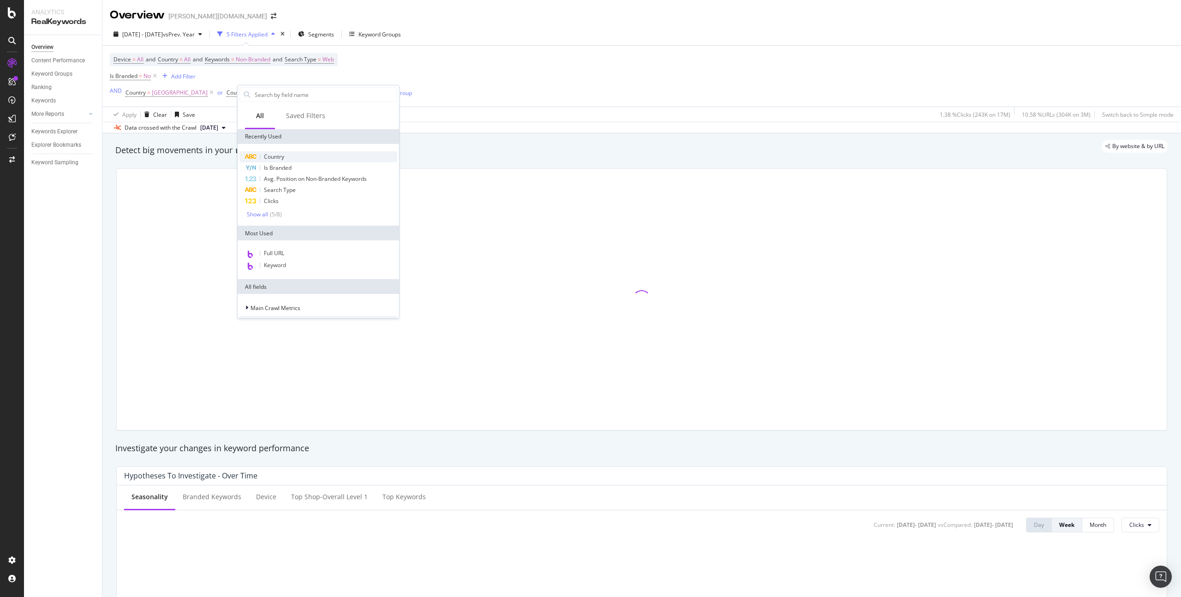
click at [300, 156] on div "Country" at bounding box center [319, 156] width 158 height 11
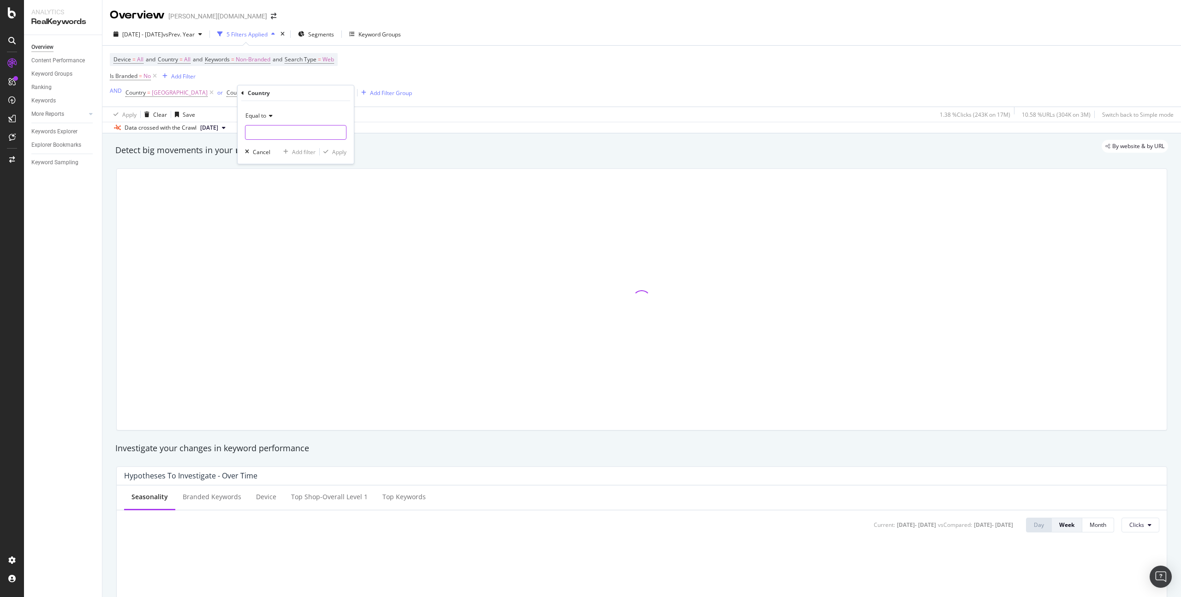
click at [288, 133] on input "text" at bounding box center [296, 132] width 101 height 15
click at [284, 143] on span "[GEOGRAPHIC_DATA]" at bounding box center [278, 145] width 61 height 8
type input "[GEOGRAPHIC_DATA]"
click at [338, 151] on div "Apply" at bounding box center [339, 152] width 14 height 8
click at [430, 93] on div "Add Filter" at bounding box center [442, 93] width 24 height 8
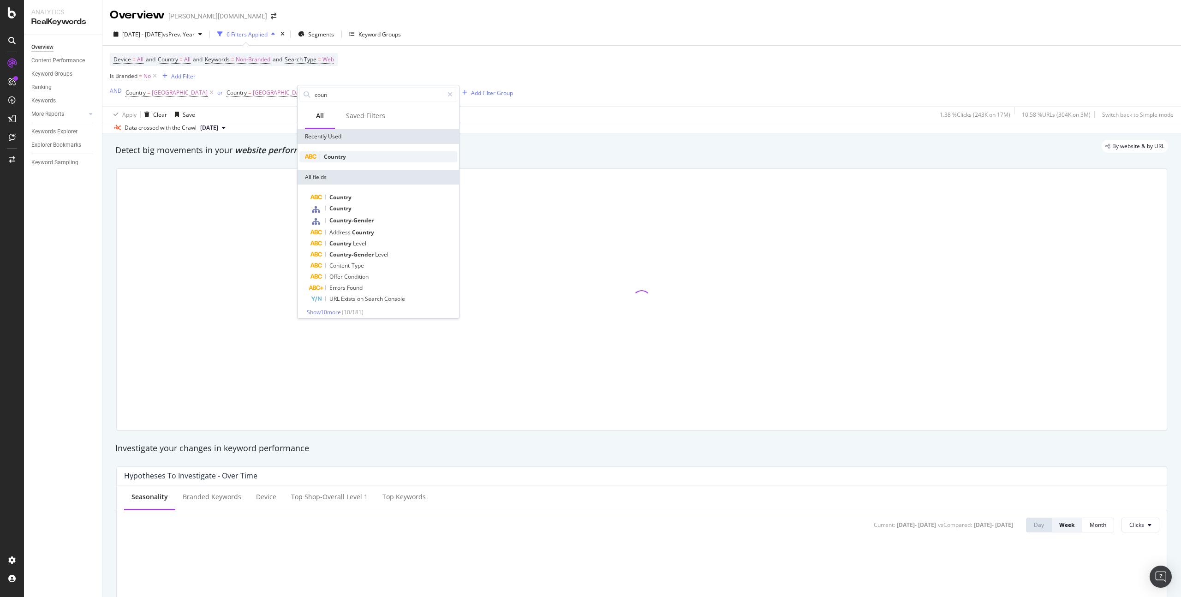
type input "coun"
click at [347, 156] on div "Country" at bounding box center [379, 156] width 158 height 11
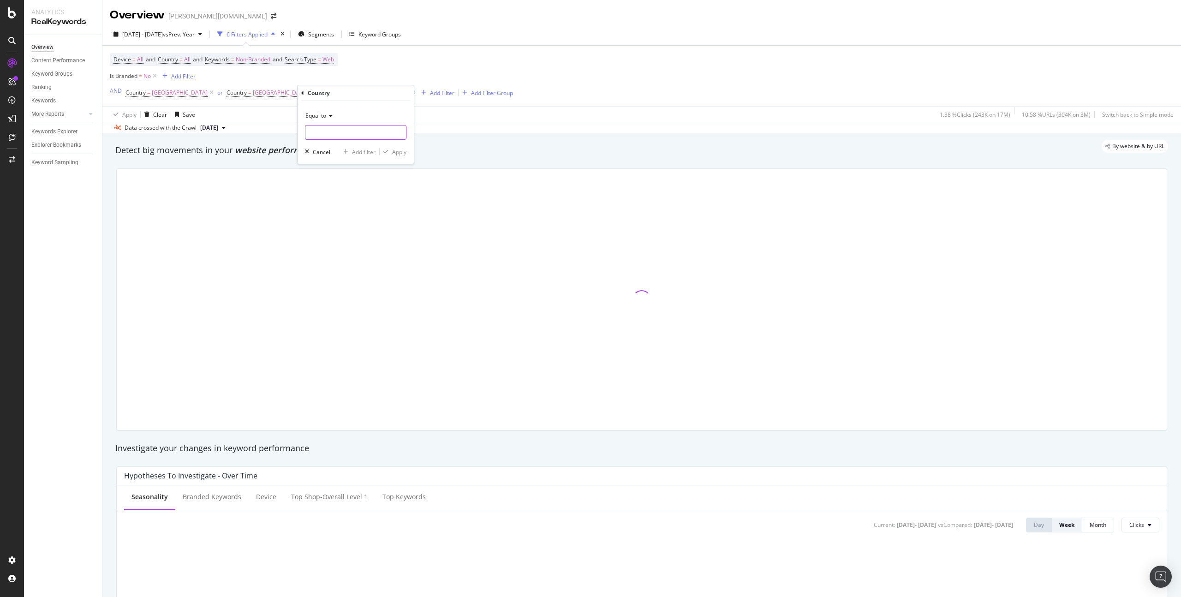
click at [356, 130] on input "text" at bounding box center [356, 132] width 101 height 15
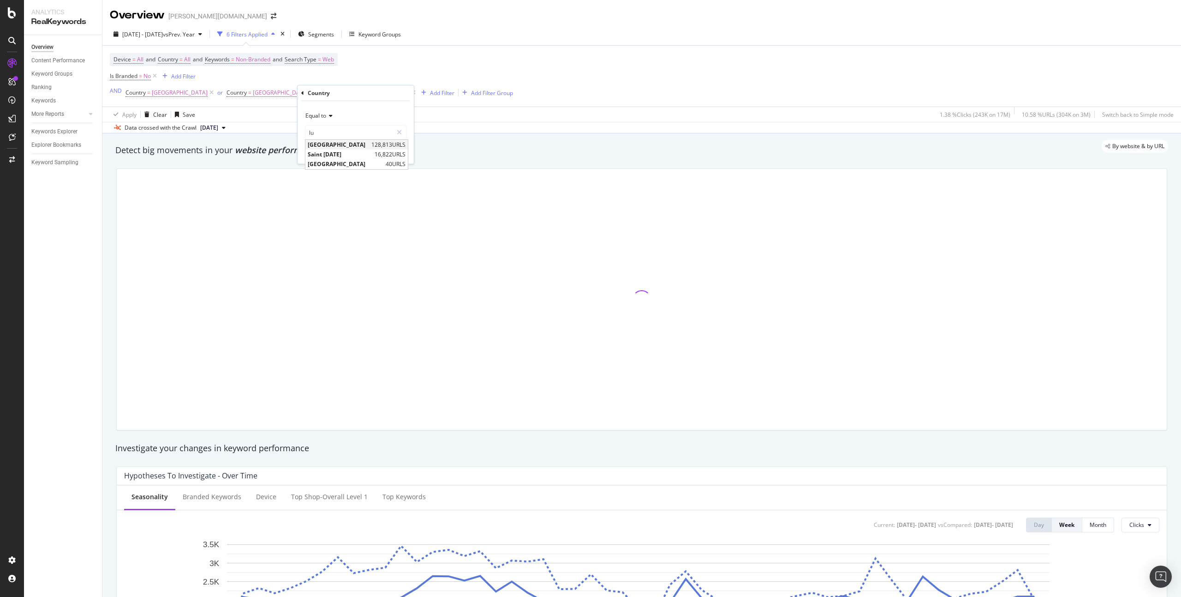
click at [350, 144] on span "[GEOGRAPHIC_DATA]" at bounding box center [338, 145] width 61 height 8
type input "[GEOGRAPHIC_DATA]"
click at [393, 158] on div "Equal to [GEOGRAPHIC_DATA] lux Cancel Add filter Apply" at bounding box center [356, 132] width 116 height 63
click at [402, 149] on div "Apply" at bounding box center [399, 152] width 14 height 8
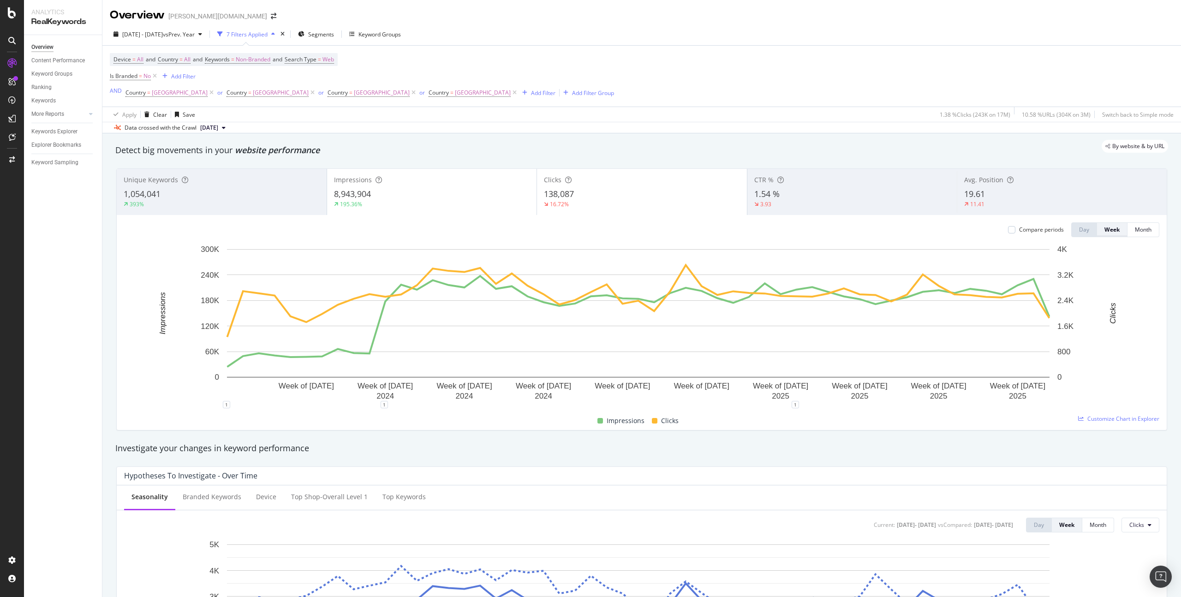
click at [1105, 229] on div "Week" at bounding box center [1112, 230] width 15 height 8
click at [1026, 227] on div "Compare periods" at bounding box center [1041, 230] width 45 height 8
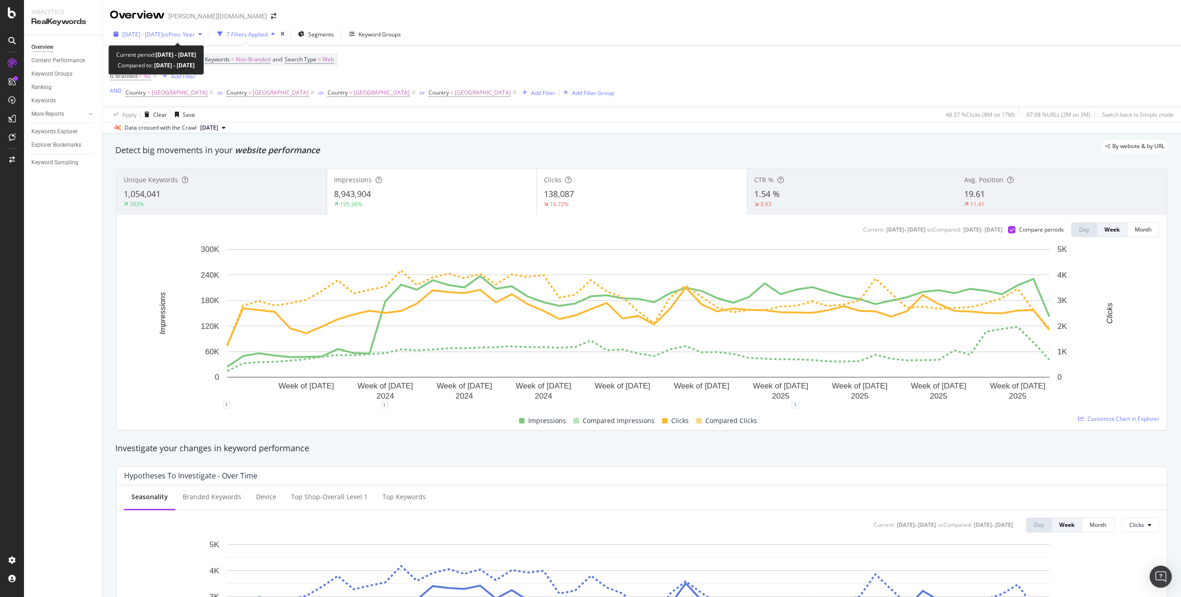
click at [163, 37] on span "[DATE] - [DATE]" at bounding box center [142, 34] width 41 height 8
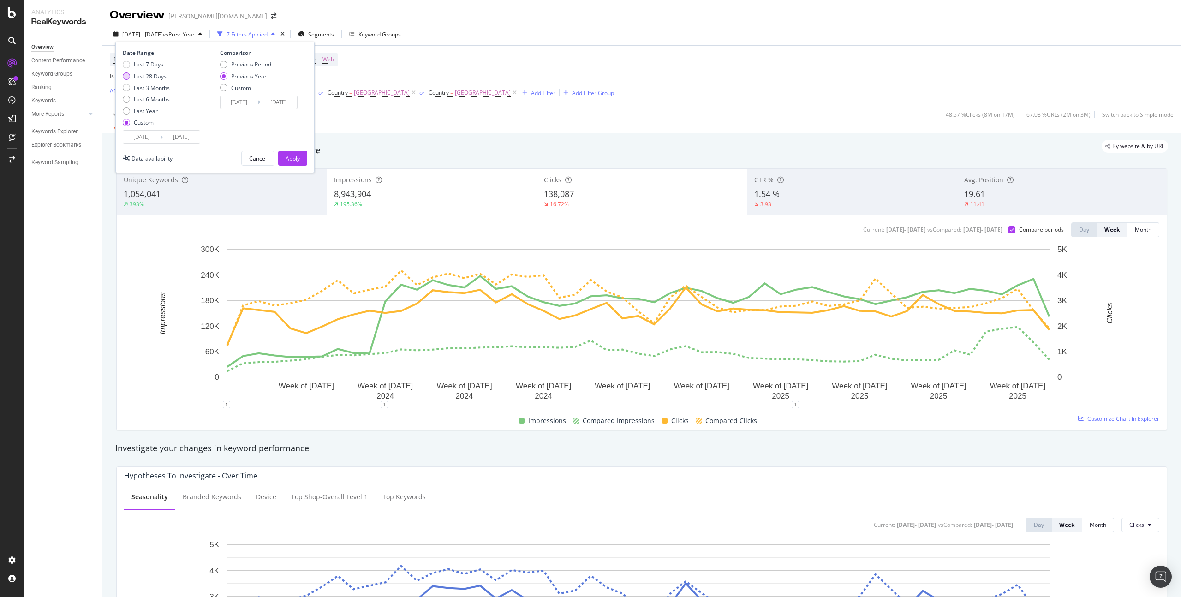
click at [153, 78] on div "Last 28 Days" at bounding box center [150, 76] width 33 height 8
type input "[DATE]"
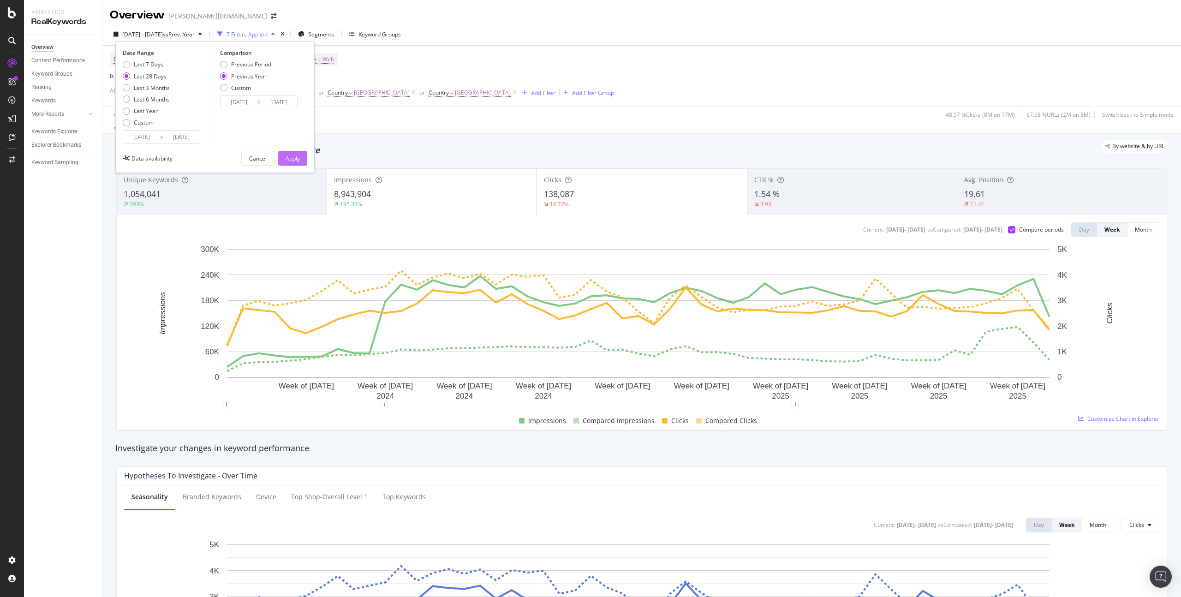
click at [292, 156] on div "Apply" at bounding box center [293, 159] width 14 height 8
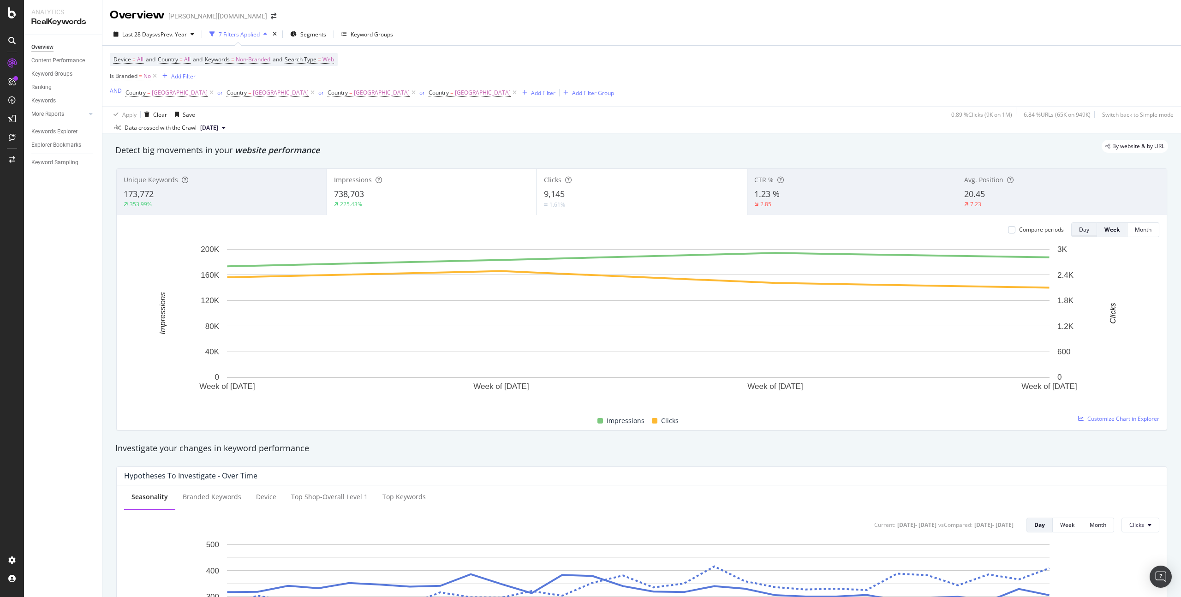
click at [1082, 232] on div "Day" at bounding box center [1084, 230] width 10 height 8
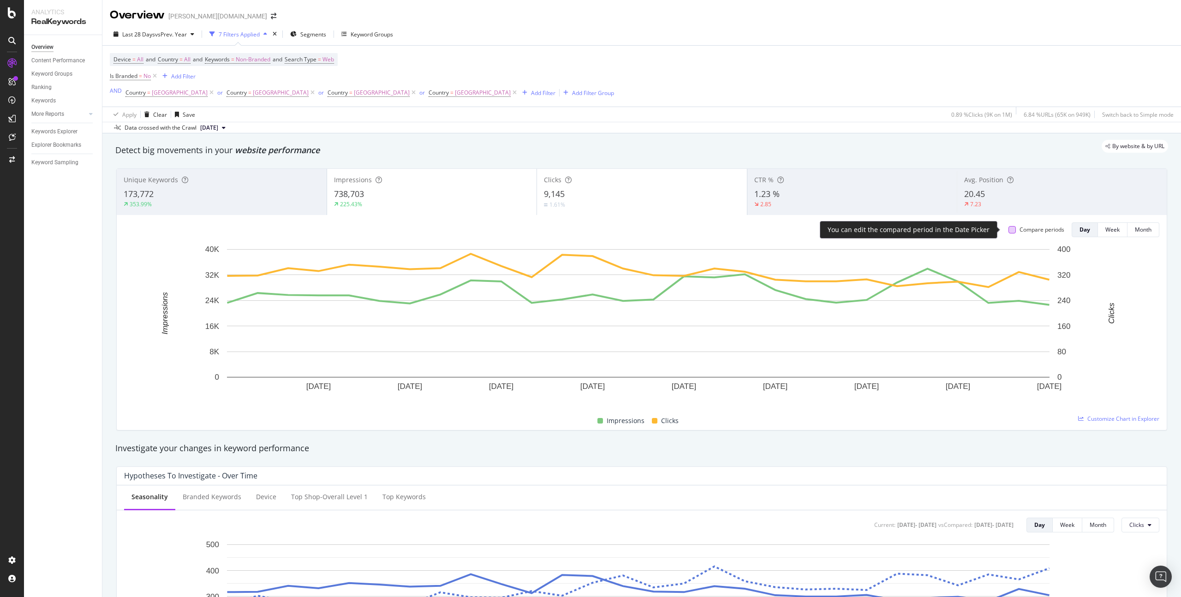
click at [1009, 230] on div at bounding box center [1012, 229] width 7 height 7
